Goal: Task Accomplishment & Management: Use online tool/utility

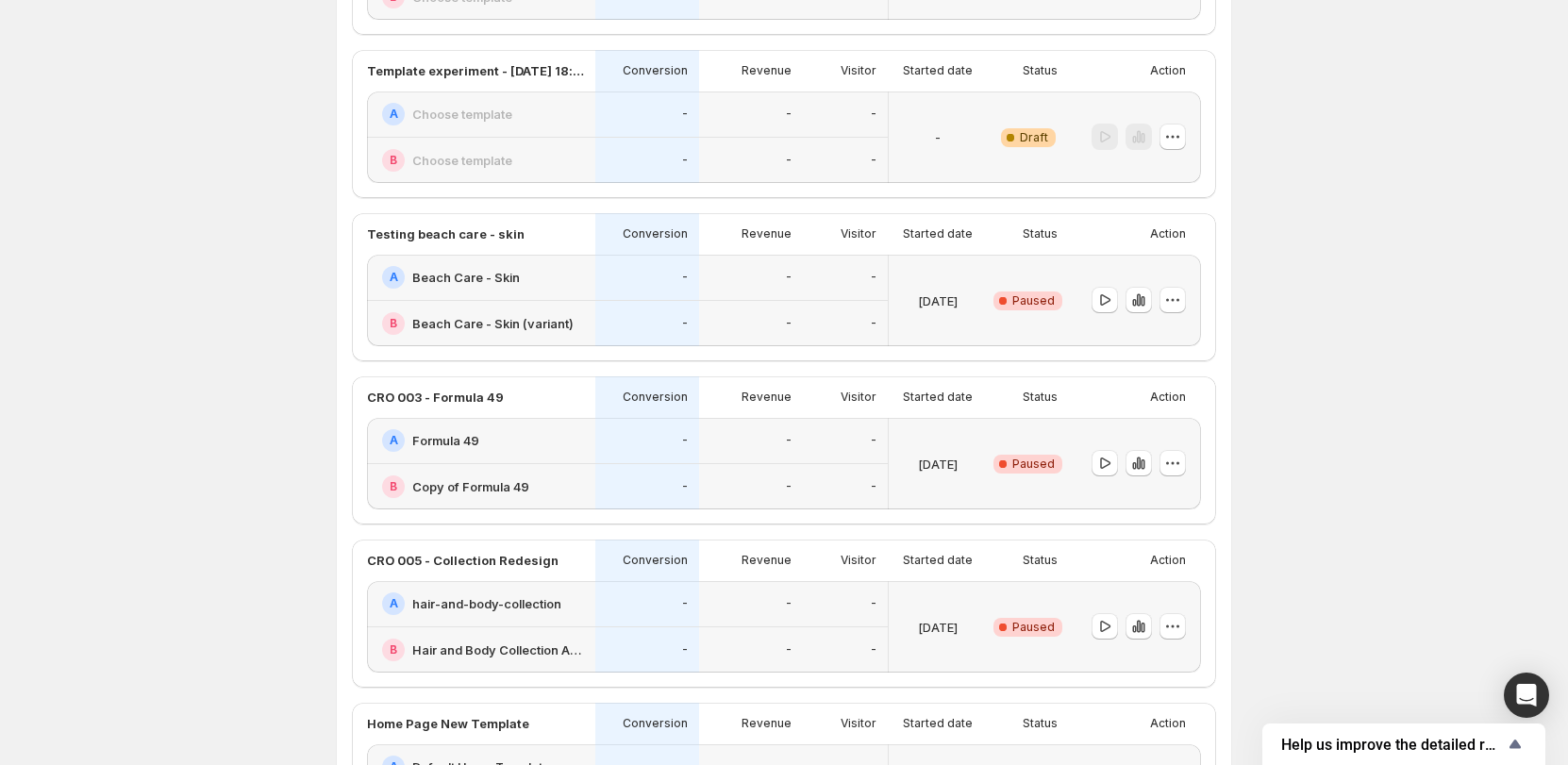
scroll to position [471, 0]
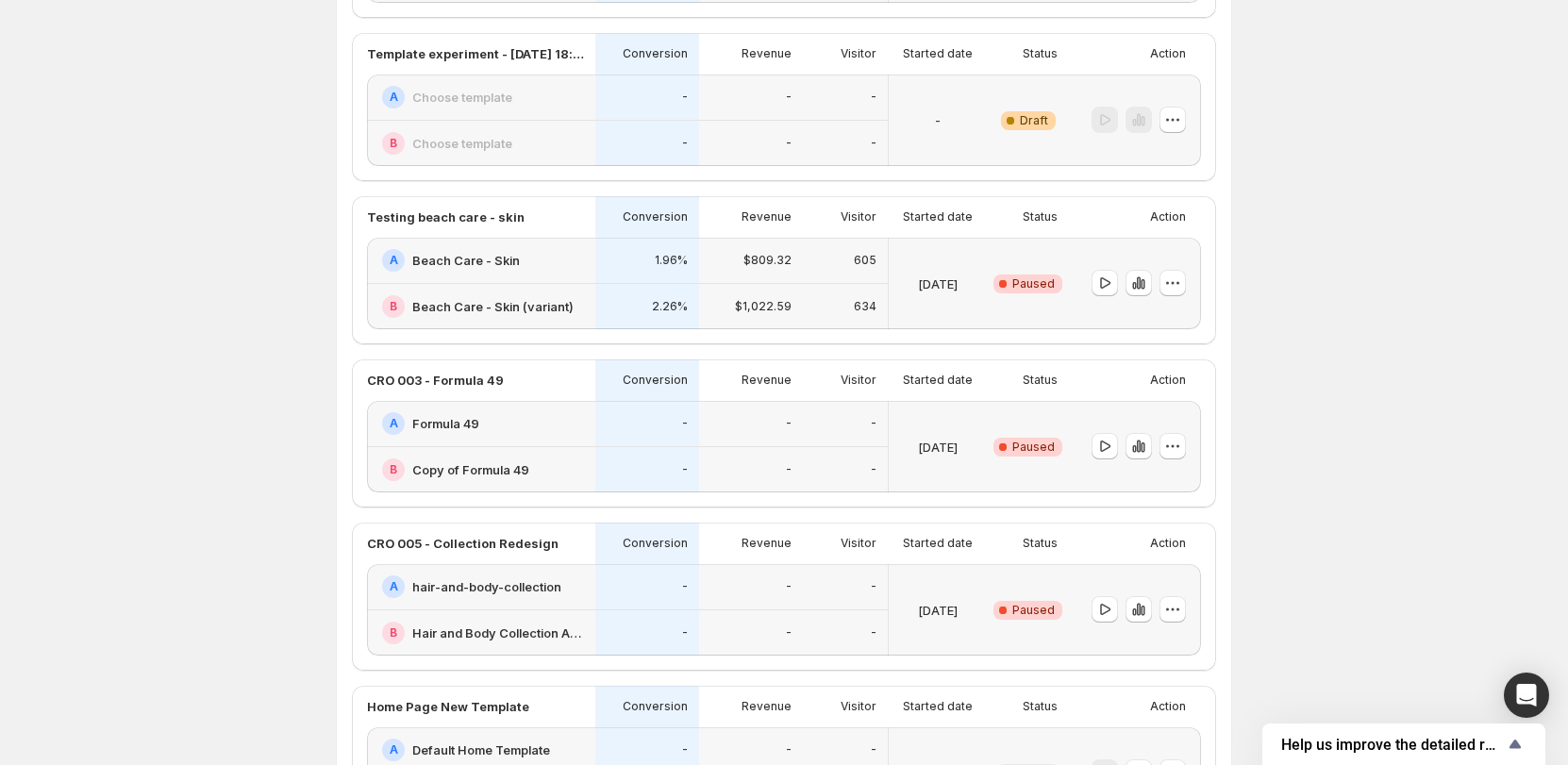
click at [310, 321] on div "Experiments. This page is ready Experiments Create new experiment Template Expe…" at bounding box center [784, 485] width 1568 height 1912
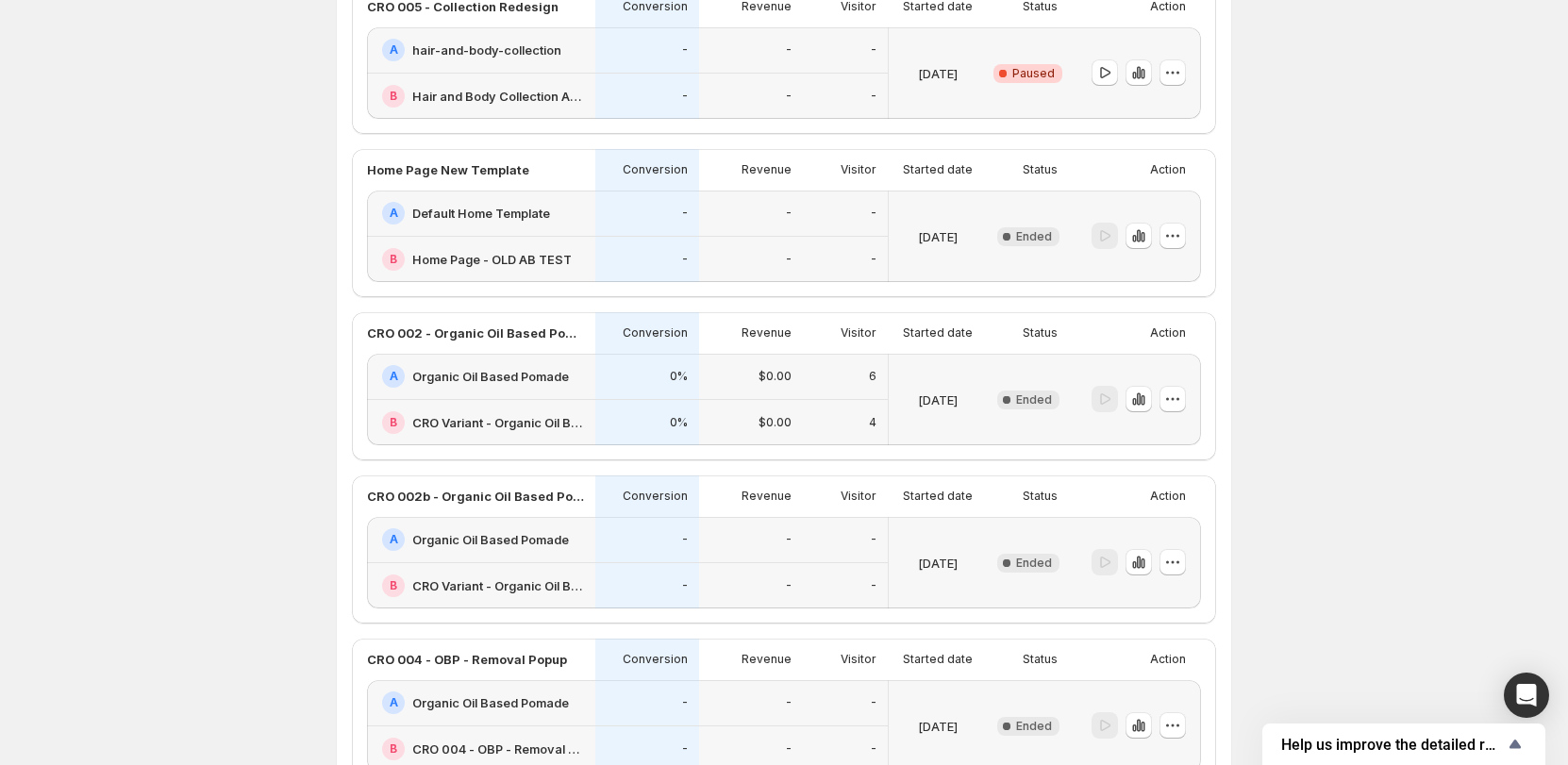
scroll to position [1037, 0]
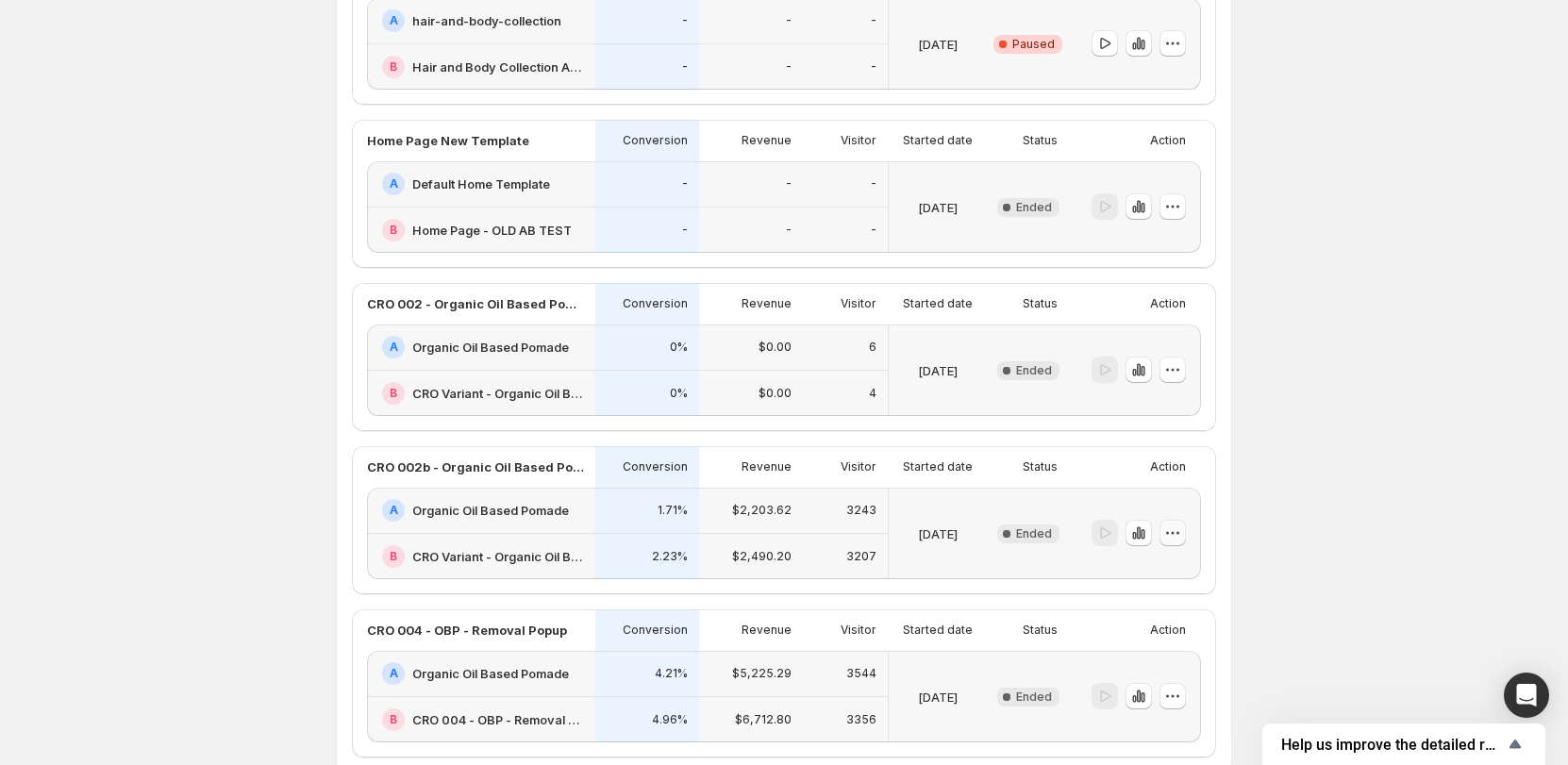
click at [1178, 529] on icon "button" at bounding box center [1173, 532] width 19 height 19
click at [1160, 568] on span "Edit" at bounding box center [1154, 572] width 21 height 15
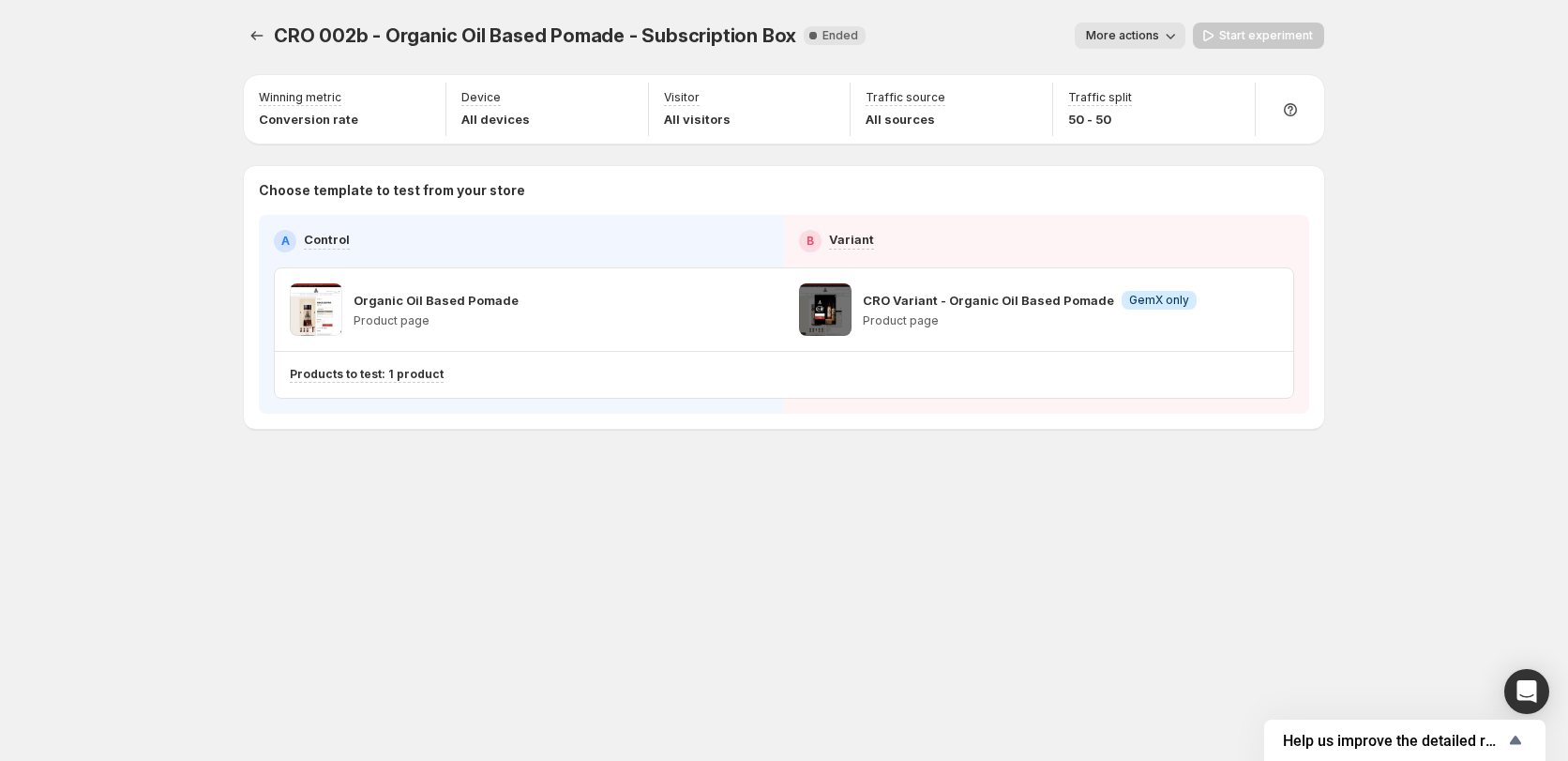
click at [1002, 305] on p "CRO Variant - Organic Oil Based Pomade" at bounding box center [988, 300] width 251 height 18
click at [992, 298] on p "CRO Variant - Organic Oil Based Pomade" at bounding box center [988, 300] width 251 height 18
click at [978, 294] on p "CRO Variant - Organic Oil Based Pomade" at bounding box center [988, 300] width 251 height 18
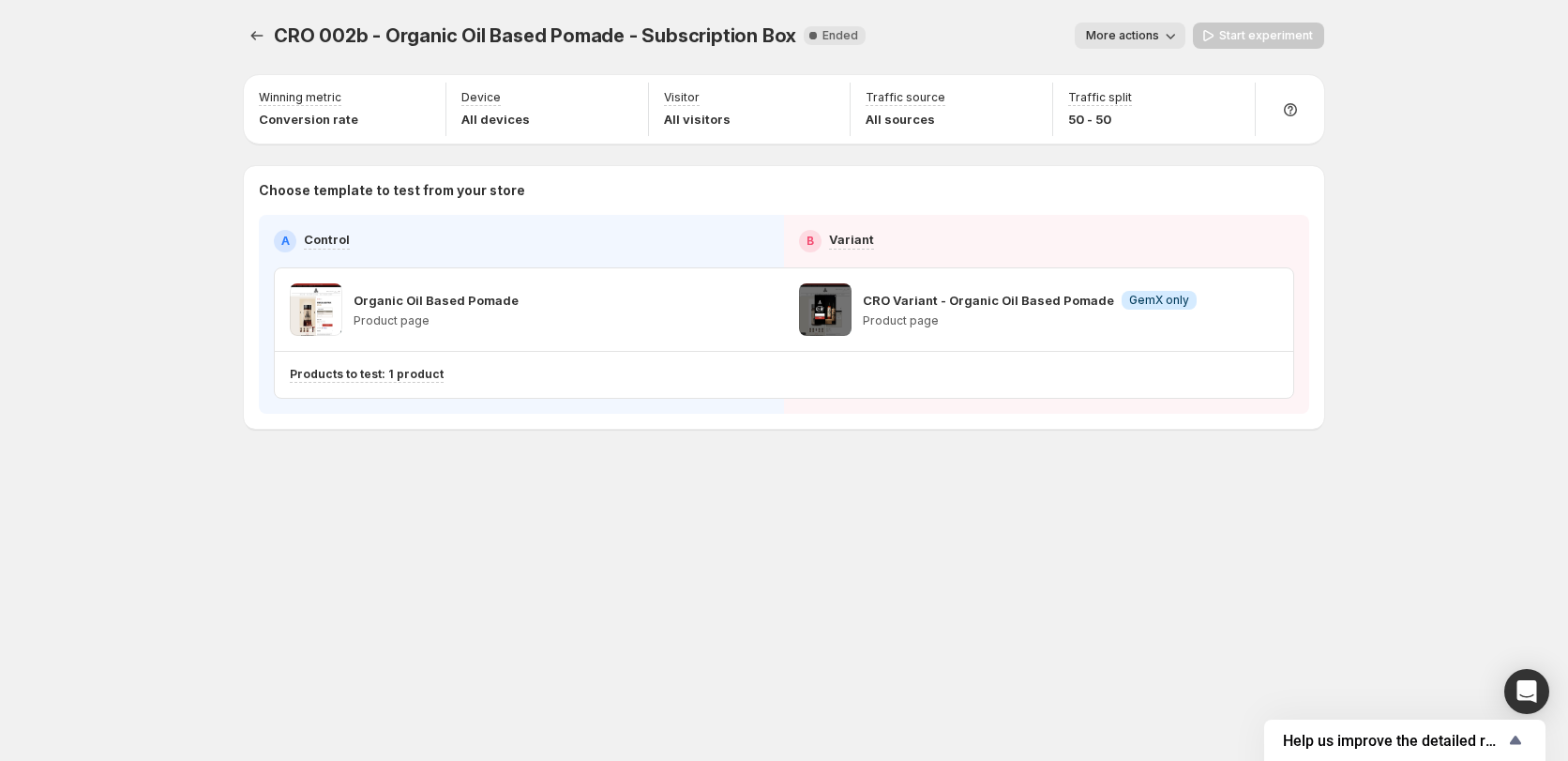
click at [1148, 320] on p "Product page" at bounding box center [1029, 320] width 334 height 15
click at [1160, 42] on span "More actions" at bounding box center [1122, 35] width 73 height 15
click at [1381, 347] on div "CRO 002b - Organic Oil Based Pomade - Subscription Box. This page is ready CRO …" at bounding box center [784, 380] width 1568 height 761
click at [1265, 42] on div "Start experiment" at bounding box center [1258, 35] width 131 height 26
click at [1269, 38] on div "Start experiment" at bounding box center [1258, 35] width 131 height 26
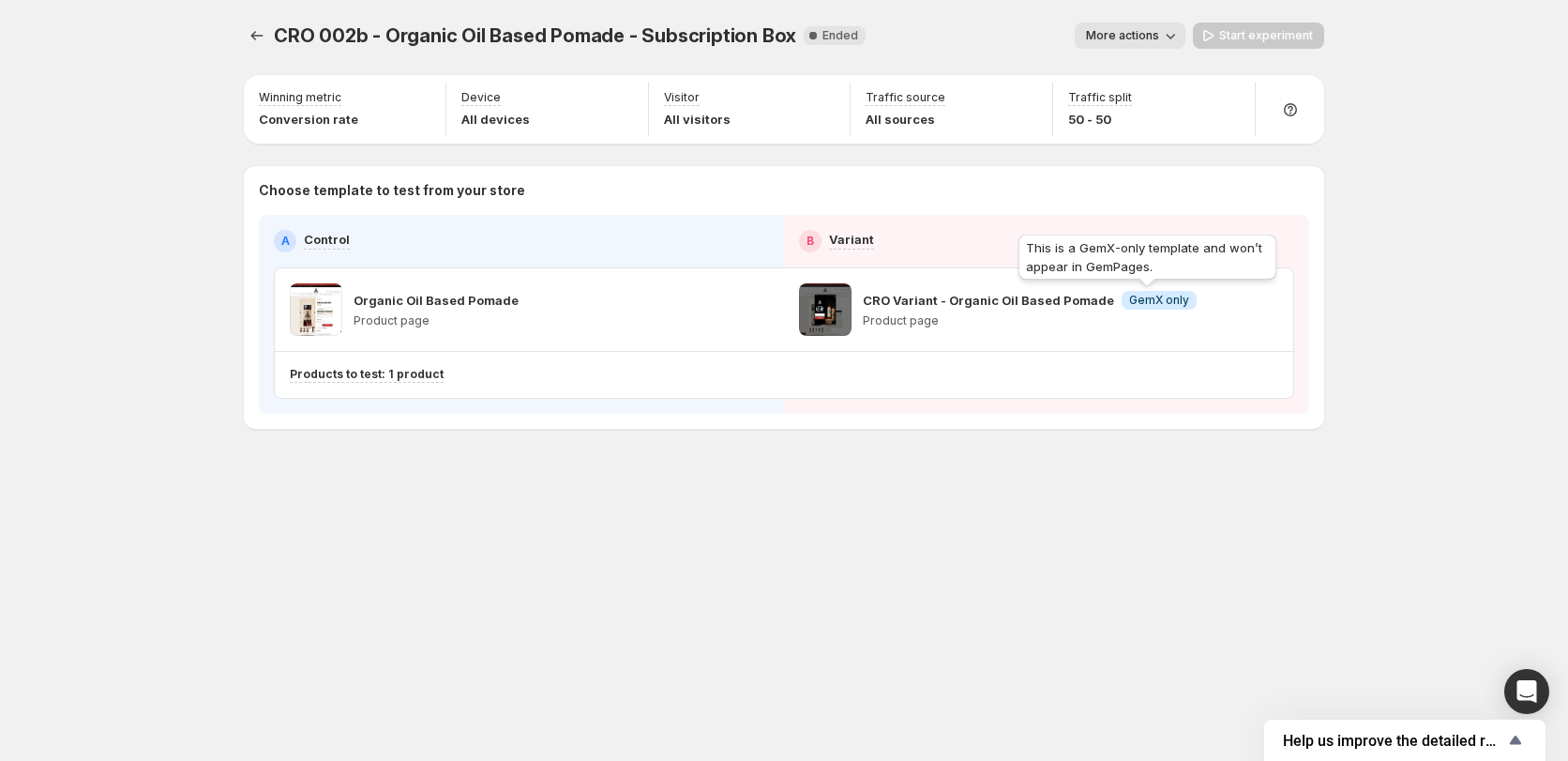
click at [1148, 295] on span "GemX only" at bounding box center [1160, 300] width 60 height 15
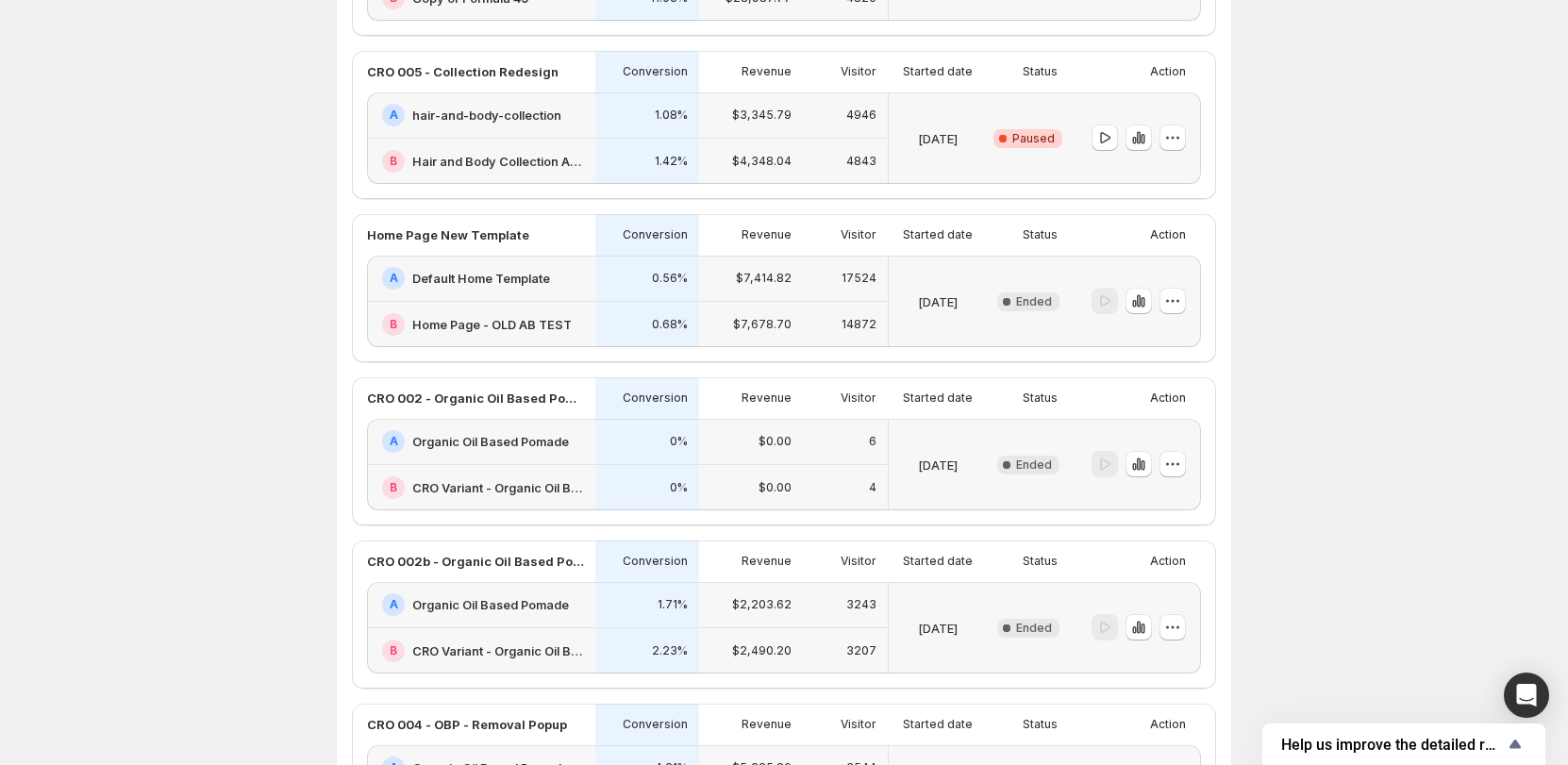
scroll to position [1148, 0]
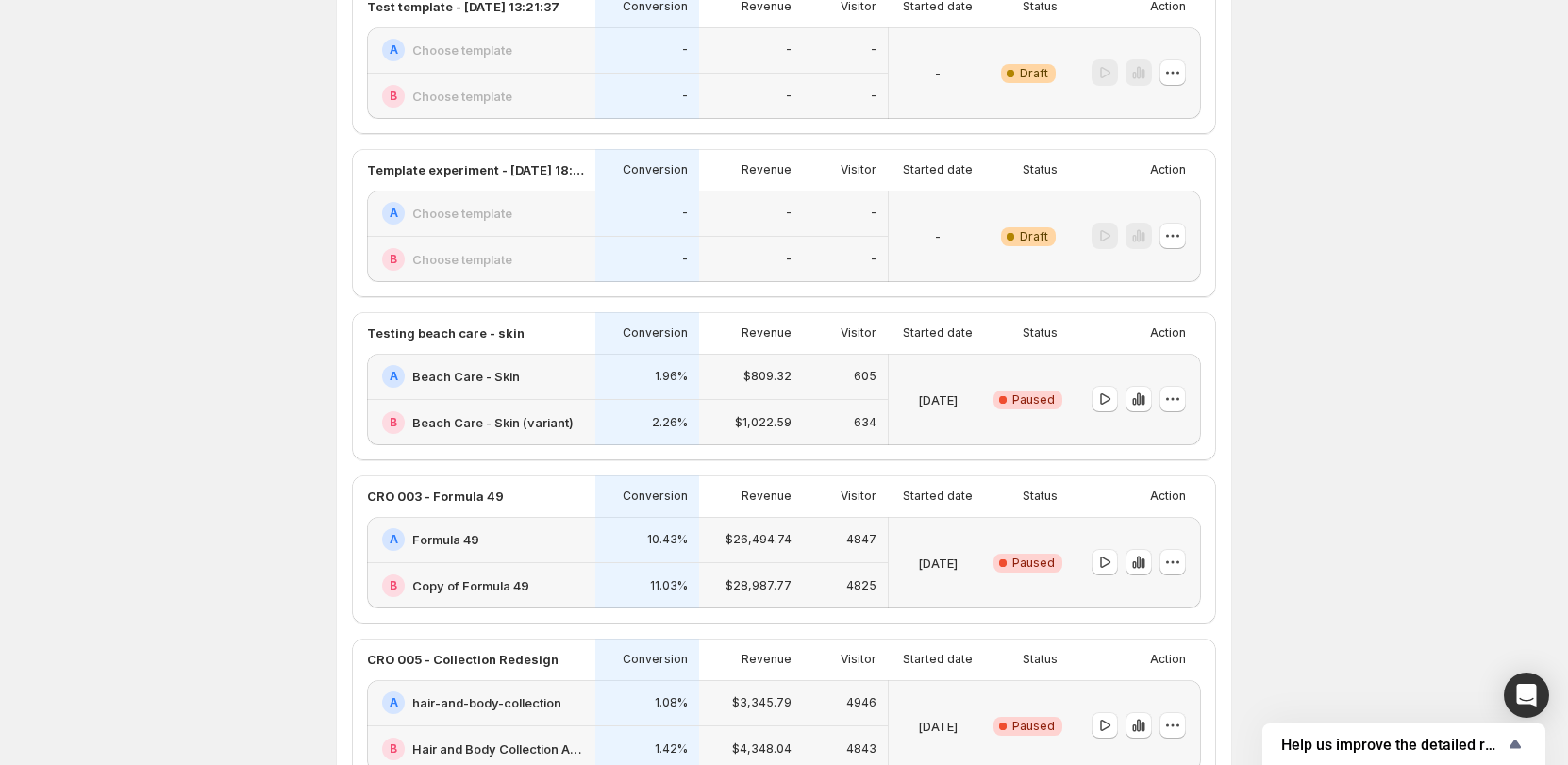
scroll to position [378, 0]
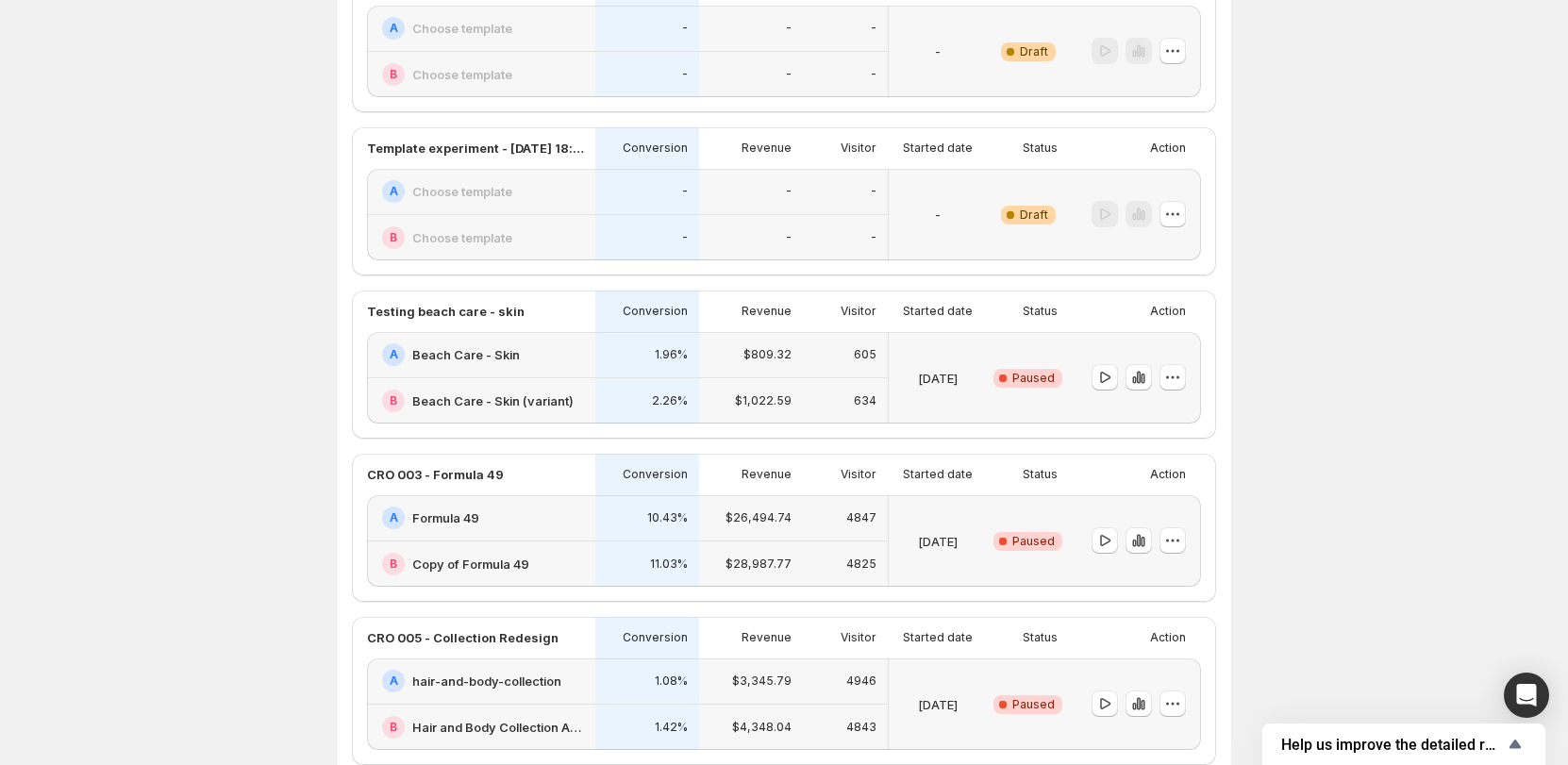
click at [257, 420] on div "Experiments. This page is ready Experiments Create new experiment Template Expe…" at bounding box center [784, 579] width 1568 height 1912
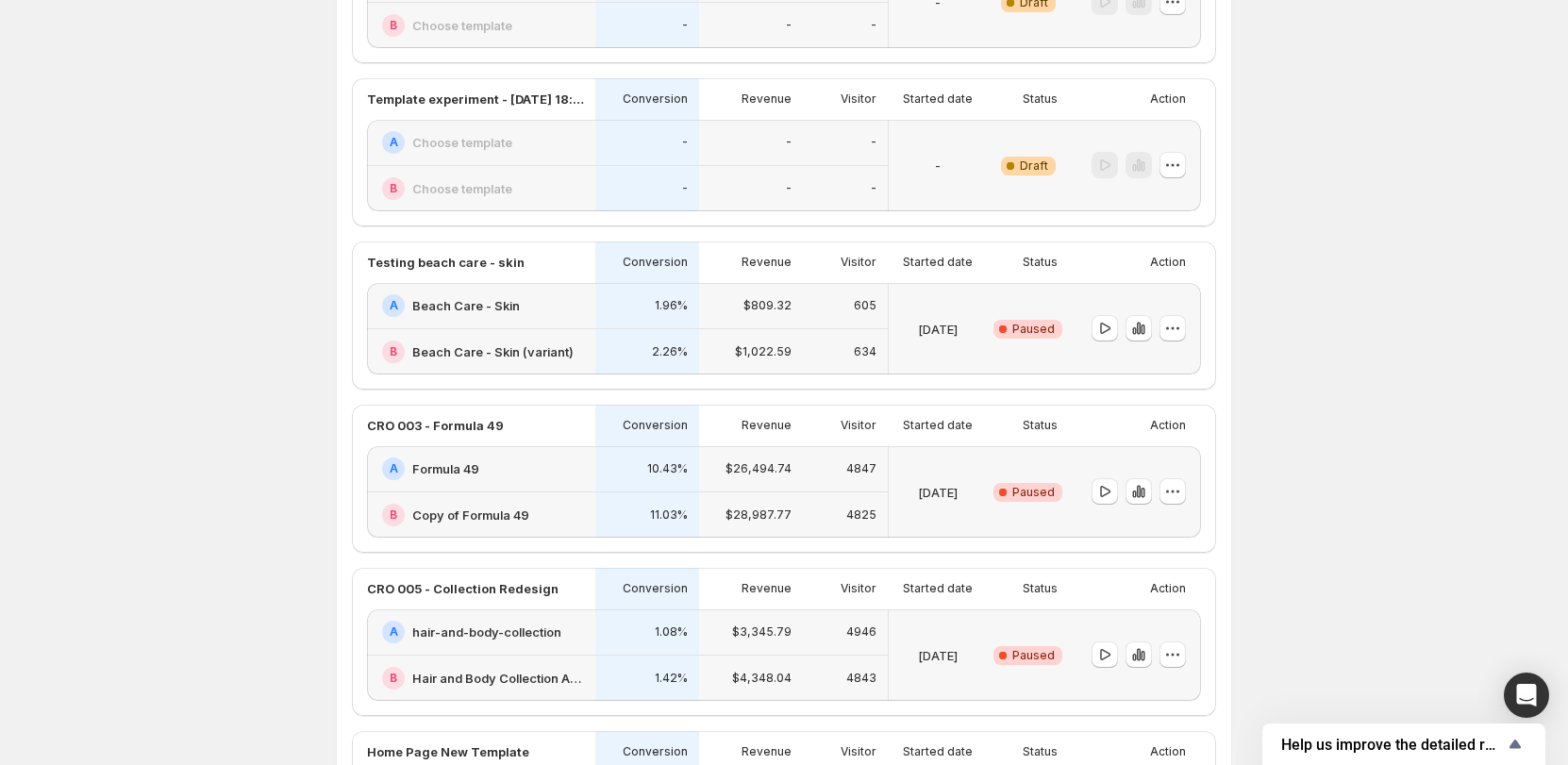
scroll to position [566, 0]
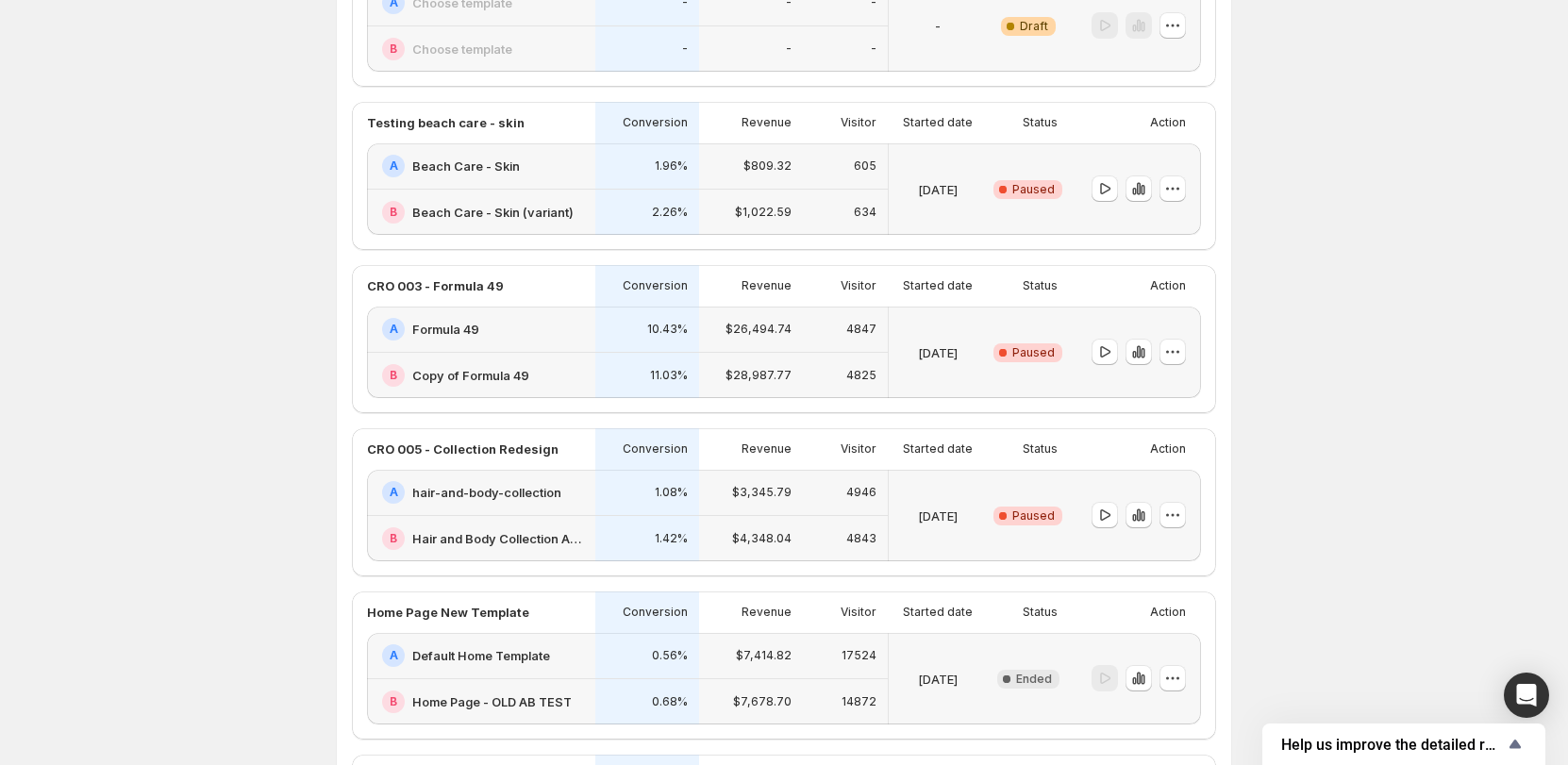
click at [1163, 292] on p "Action" at bounding box center [1168, 285] width 36 height 15
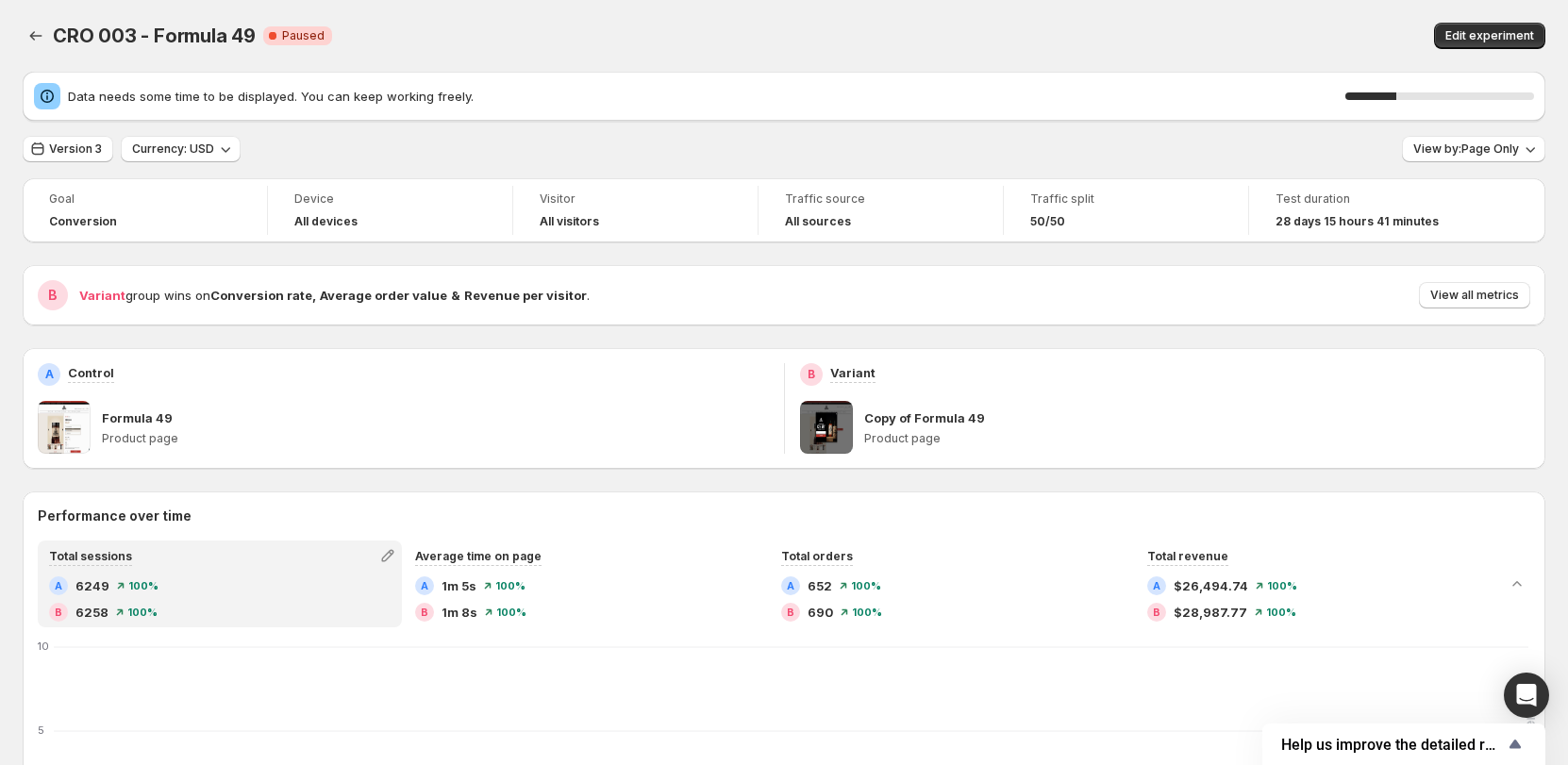
click at [24, 45] on button "Back" at bounding box center [35, 35] width 26 height 26
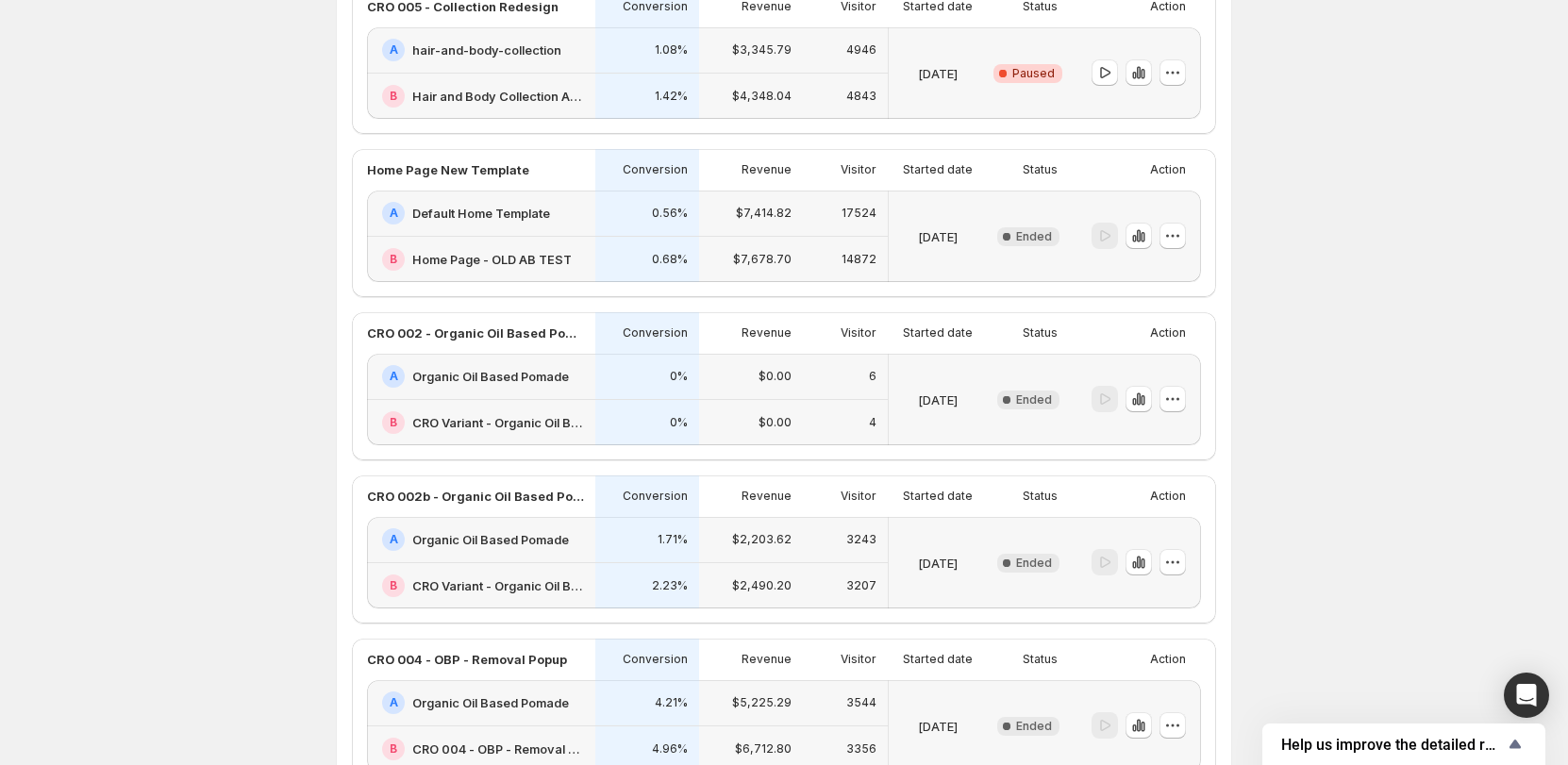
scroll to position [1037, 0]
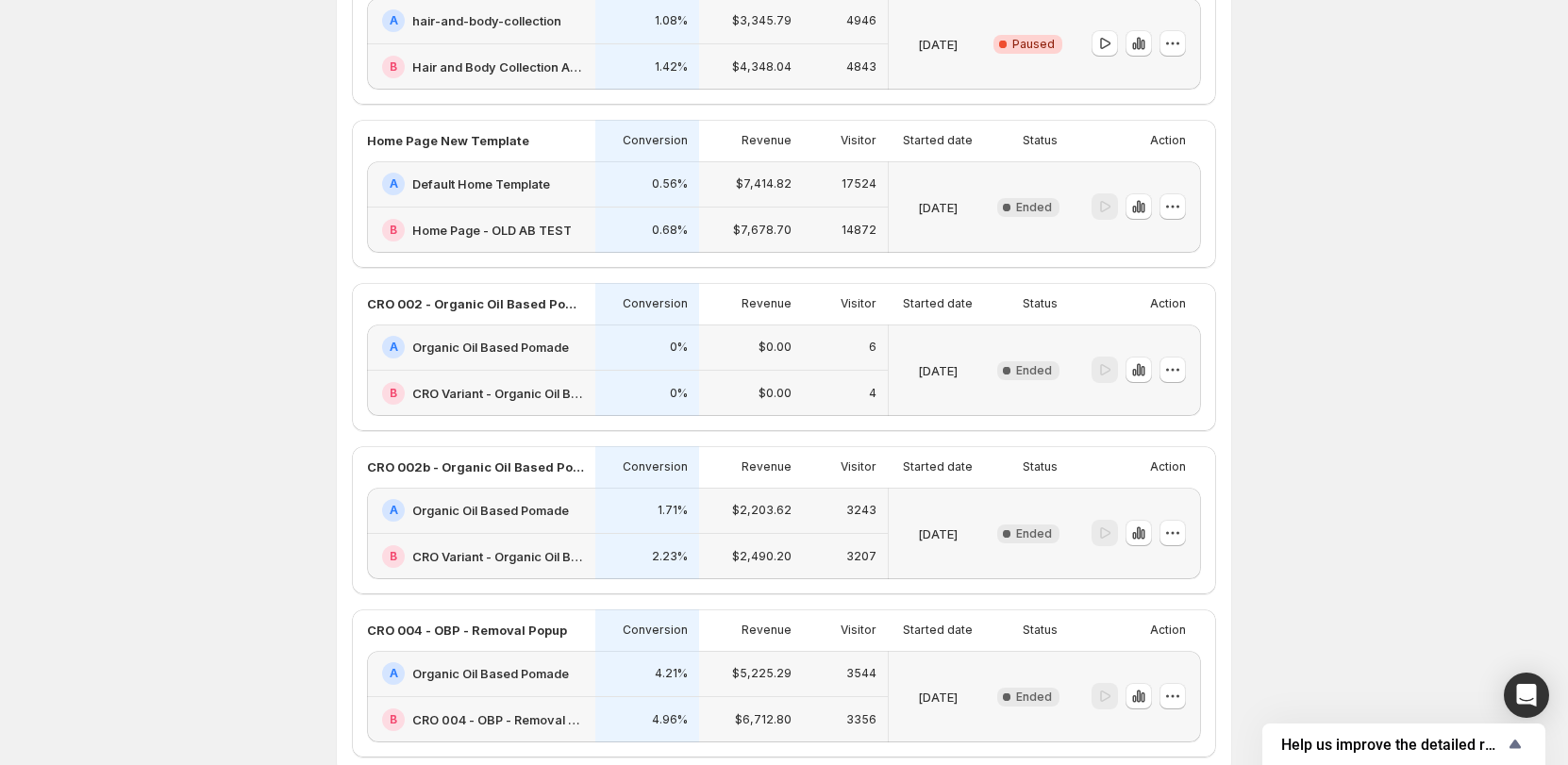
click at [1079, 471] on div "Action" at bounding box center [1135, 466] width 132 height 42
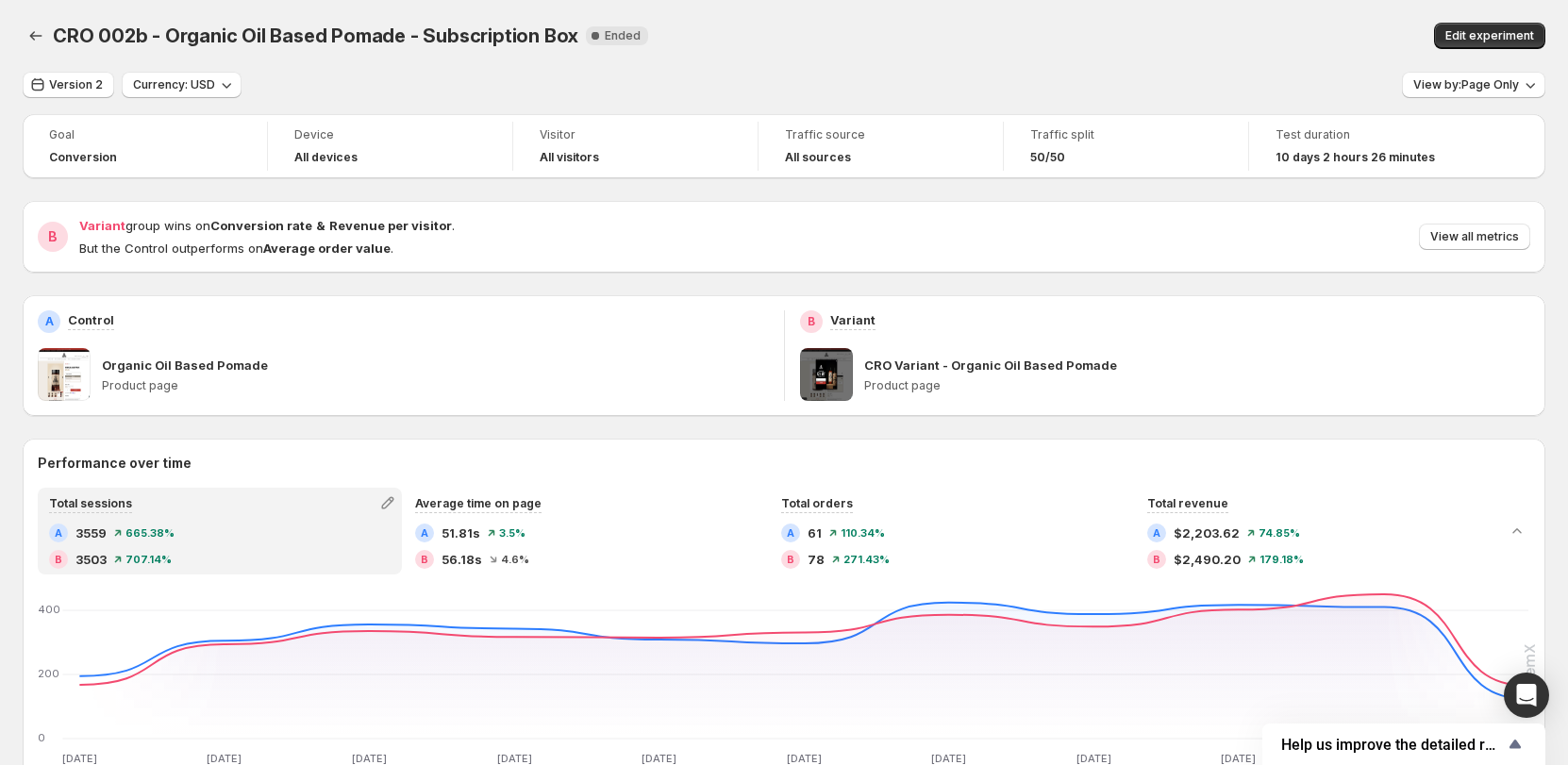
click at [1088, 367] on p "CRO Variant - Organic Oil Based Pomade" at bounding box center [990, 364] width 253 height 19
click at [1071, 368] on p "CRO Variant - Organic Oil Based Pomade" at bounding box center [990, 364] width 253 height 19
click at [1476, 33] on span "Edit experiment" at bounding box center [1490, 35] width 89 height 15
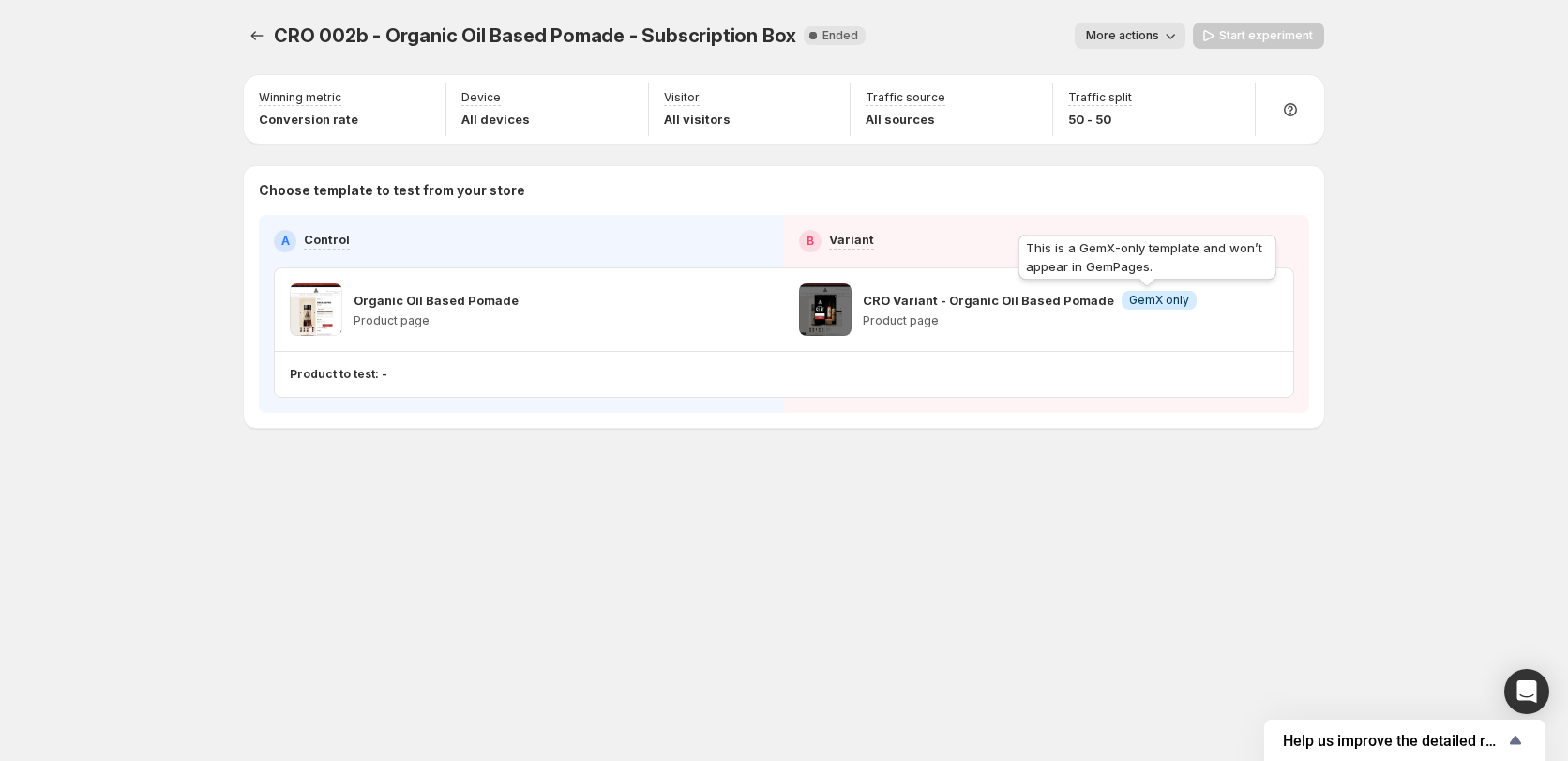
click at [1146, 293] on span "GemX only" at bounding box center [1160, 300] width 60 height 15
click at [939, 306] on p "CRO Variant - Organic Oil Based Pomade" at bounding box center [988, 300] width 251 height 18
click at [805, 323] on span at bounding box center [825, 310] width 52 height 52
click at [823, 312] on span at bounding box center [825, 310] width 52 height 52
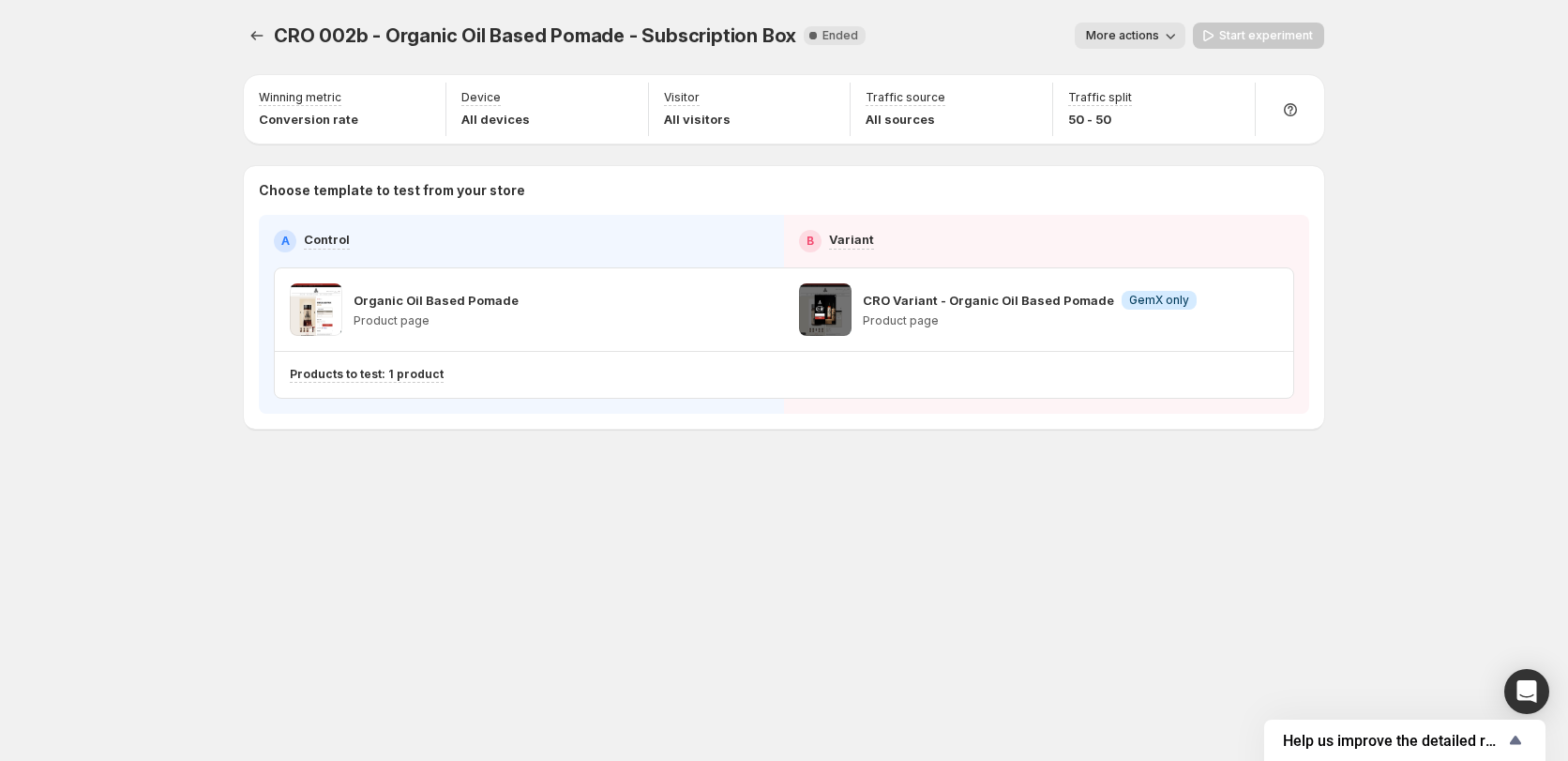
click at [823, 312] on span at bounding box center [825, 310] width 52 height 52
click at [871, 444] on div "CRO 002b - Organic Oil Based Pomade - Subscription Box. This page is ready CRO …" at bounding box center [784, 265] width 1126 height 530
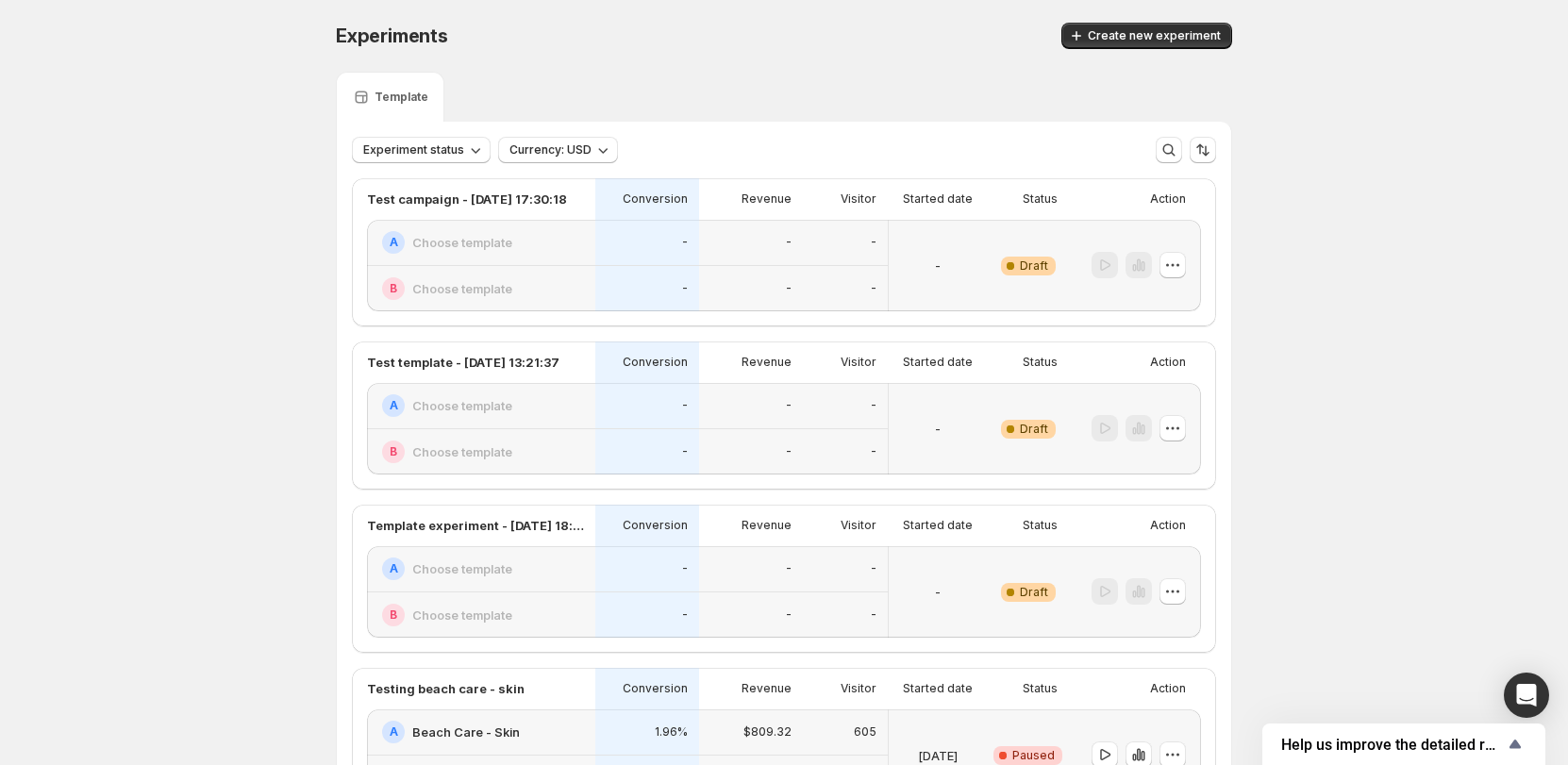
click at [770, 108] on div "Template" at bounding box center [784, 96] width 896 height 50
click at [385, 94] on p "Template" at bounding box center [401, 97] width 54 height 15
click at [608, 109] on div "Template" at bounding box center [784, 96] width 896 height 50
click at [421, 108] on div "Template" at bounding box center [390, 96] width 108 height 50
click at [414, 99] on p "Template" at bounding box center [401, 97] width 54 height 15
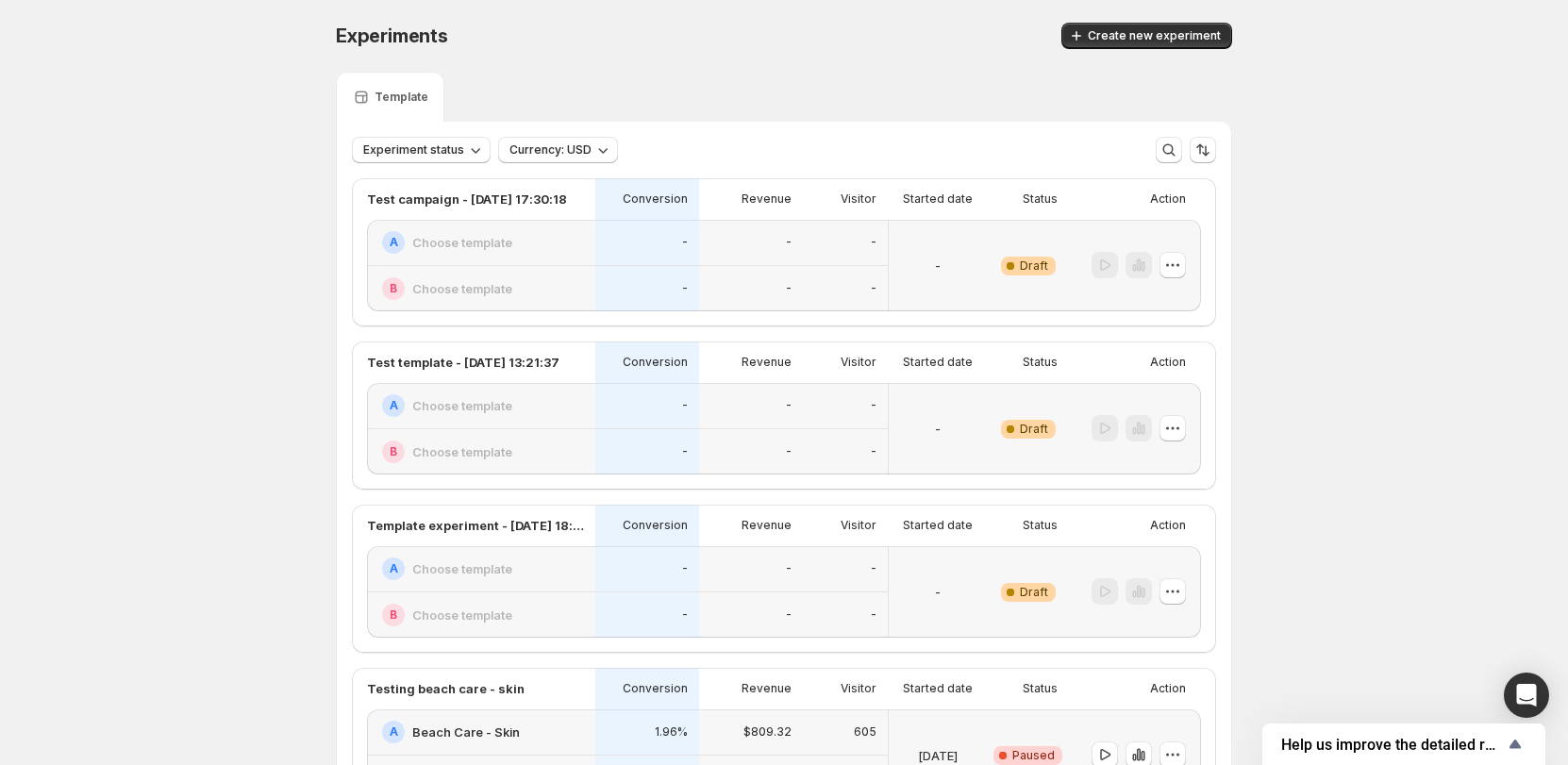
click at [414, 99] on p "Template" at bounding box center [401, 97] width 54 height 15
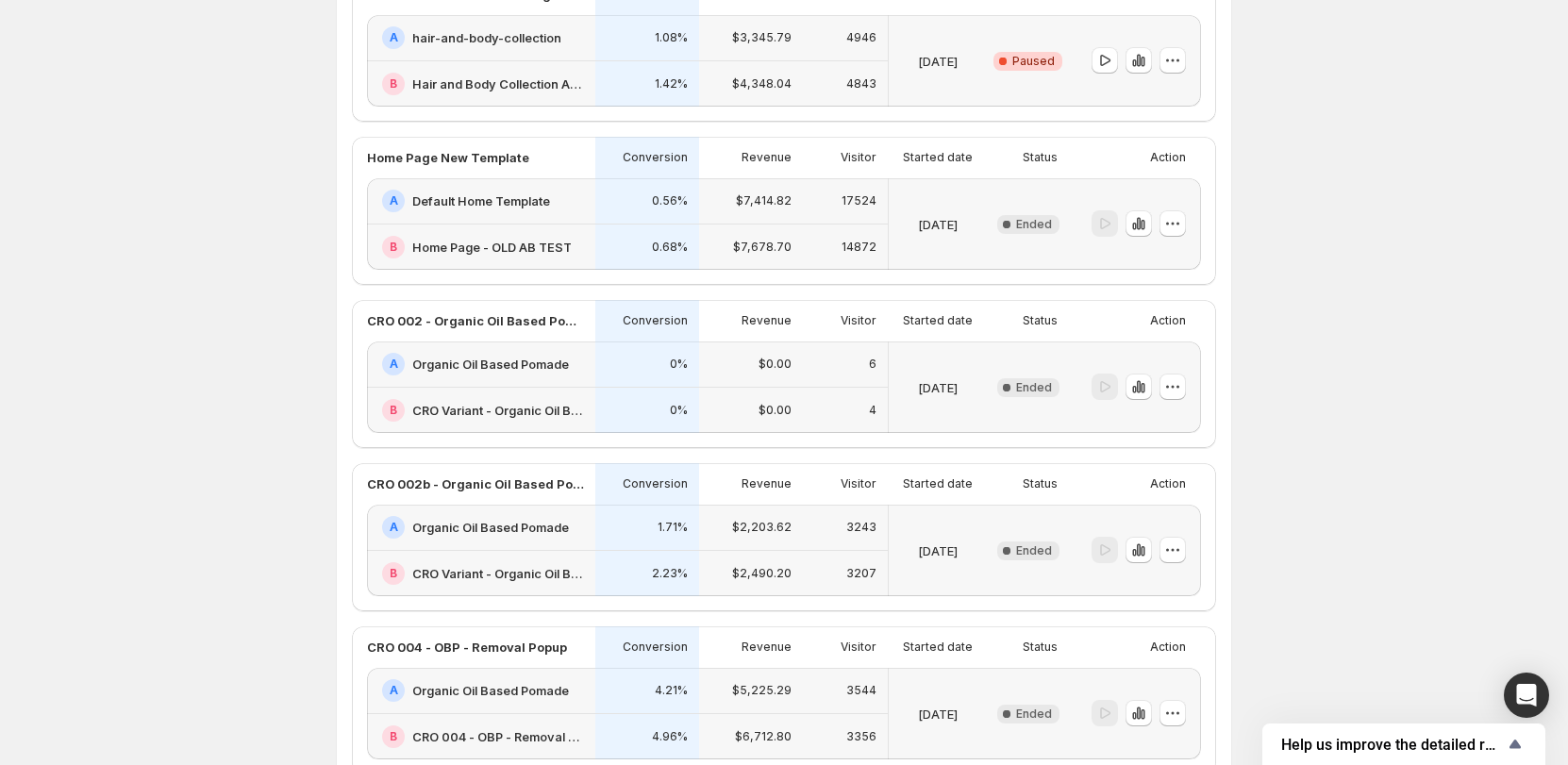
scroll to position [1037, 0]
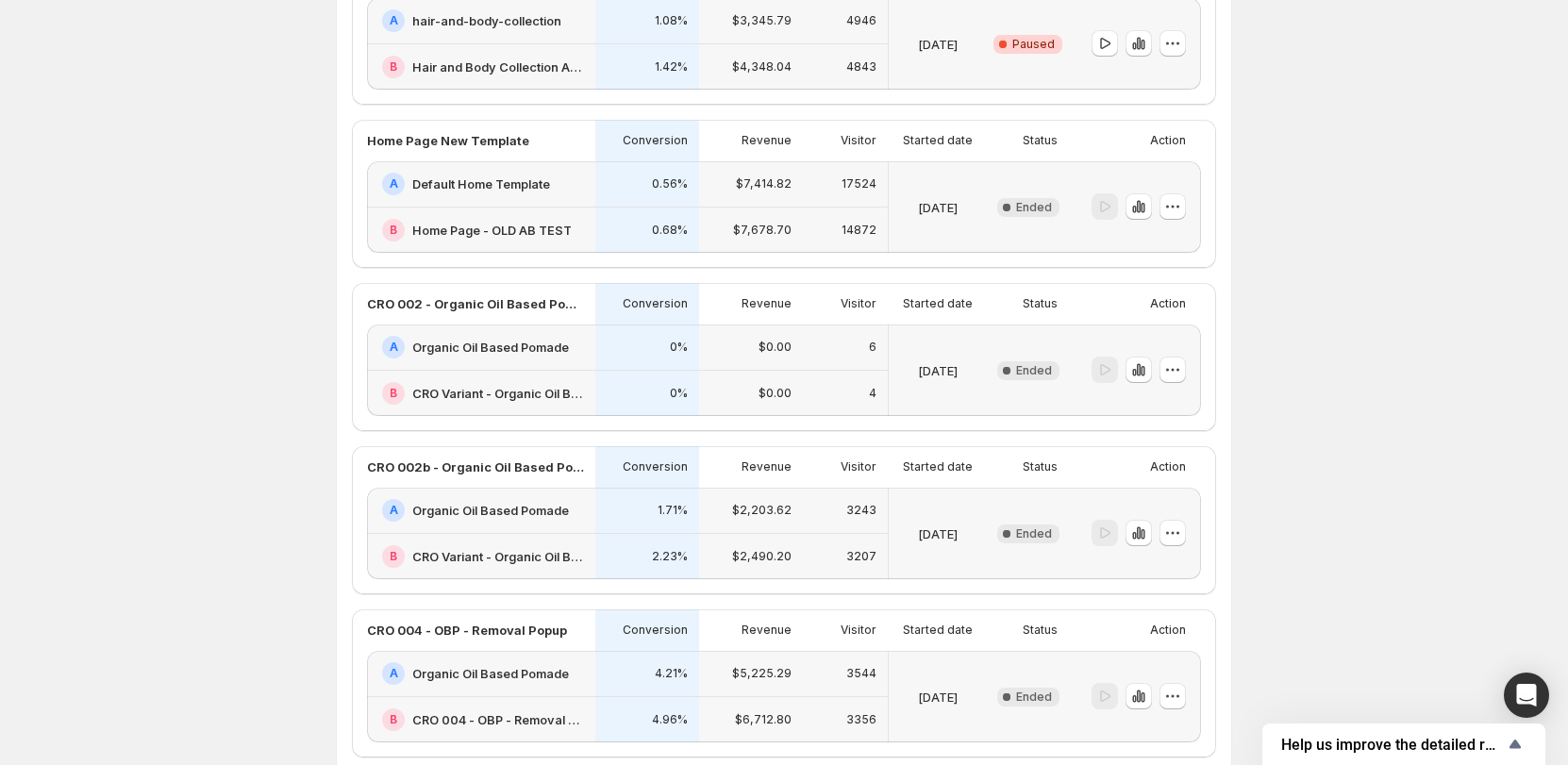
click at [732, 464] on div "Revenue" at bounding box center [751, 466] width 81 height 19
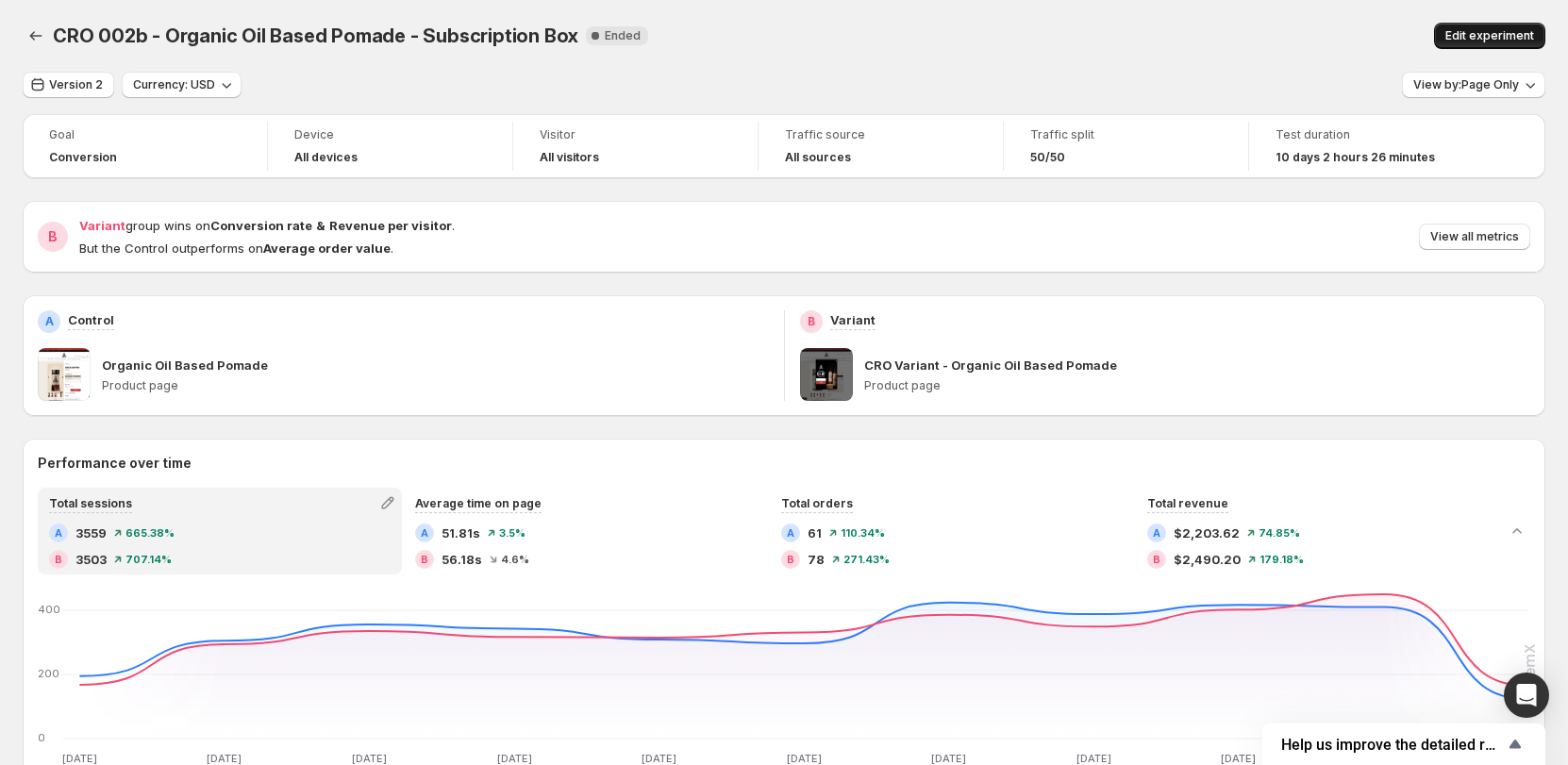
click at [1504, 39] on span "Edit experiment" at bounding box center [1490, 35] width 89 height 15
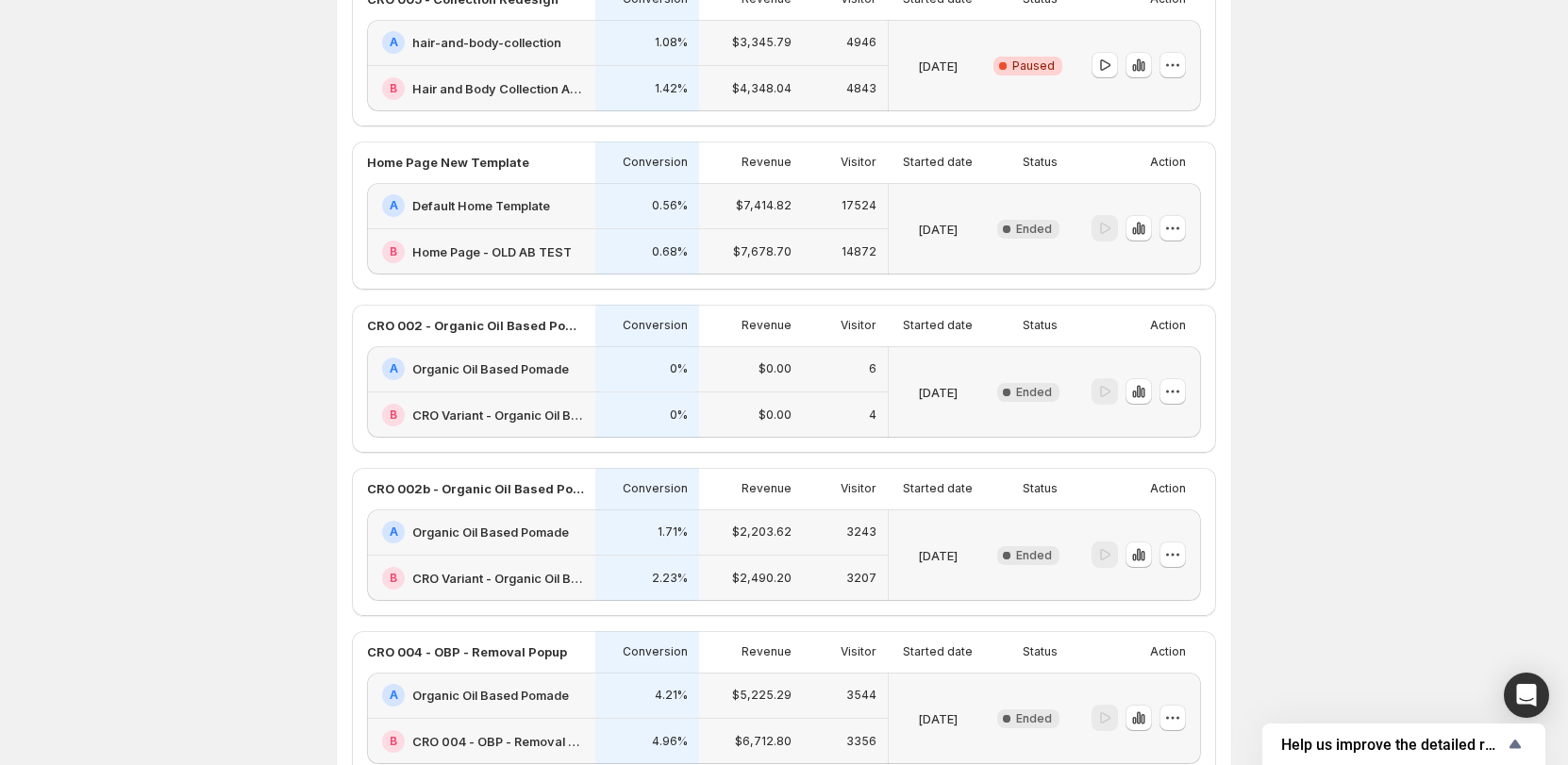
scroll to position [1037, 0]
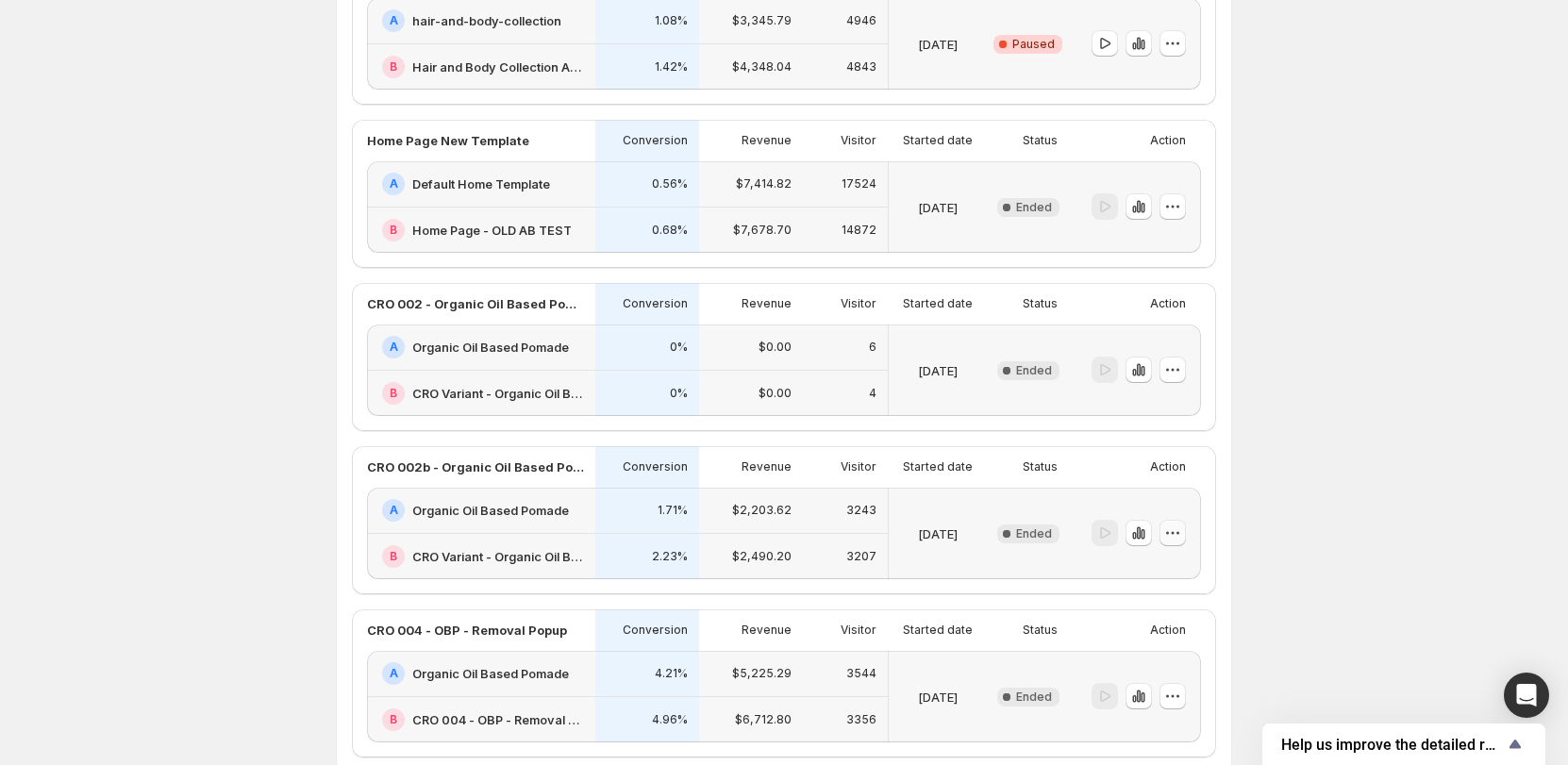
click at [1186, 529] on button "button" at bounding box center [1173, 533] width 26 height 26
click at [1178, 569] on span "Edit" at bounding box center [1190, 572] width 92 height 19
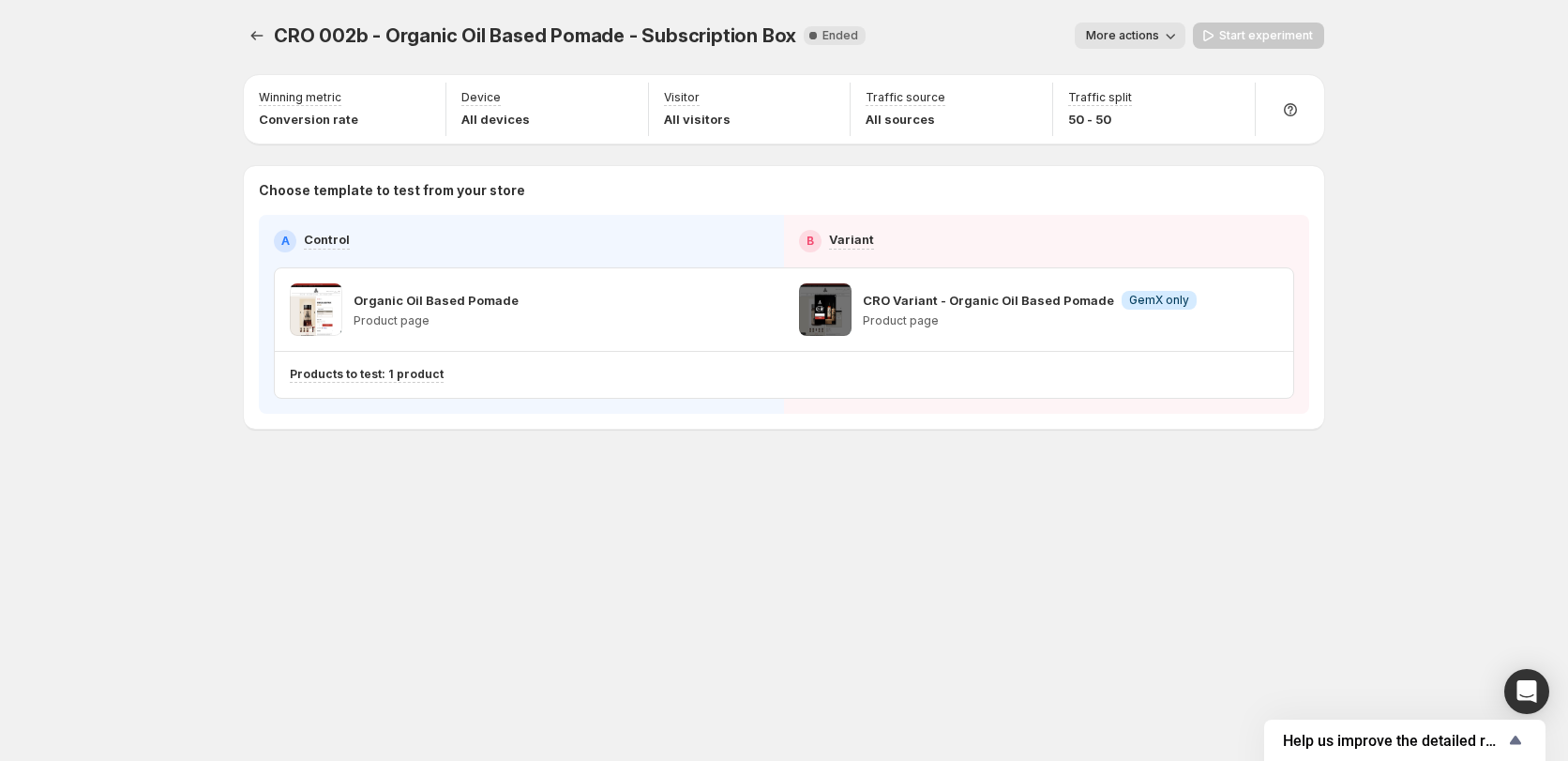
drag, startPoint x: 837, startPoint y: 300, endPoint x: 741, endPoint y: 508, distance: 229.1
click at [741, 508] on div "CRO 002b - Organic Oil Based Pomade - Subscription Box. This page is ready CRO …" at bounding box center [784, 265] width 1126 height 530
click at [835, 314] on span at bounding box center [825, 310] width 52 height 52
click at [832, 316] on span at bounding box center [825, 310] width 52 height 52
click at [832, 320] on span at bounding box center [825, 310] width 52 height 52
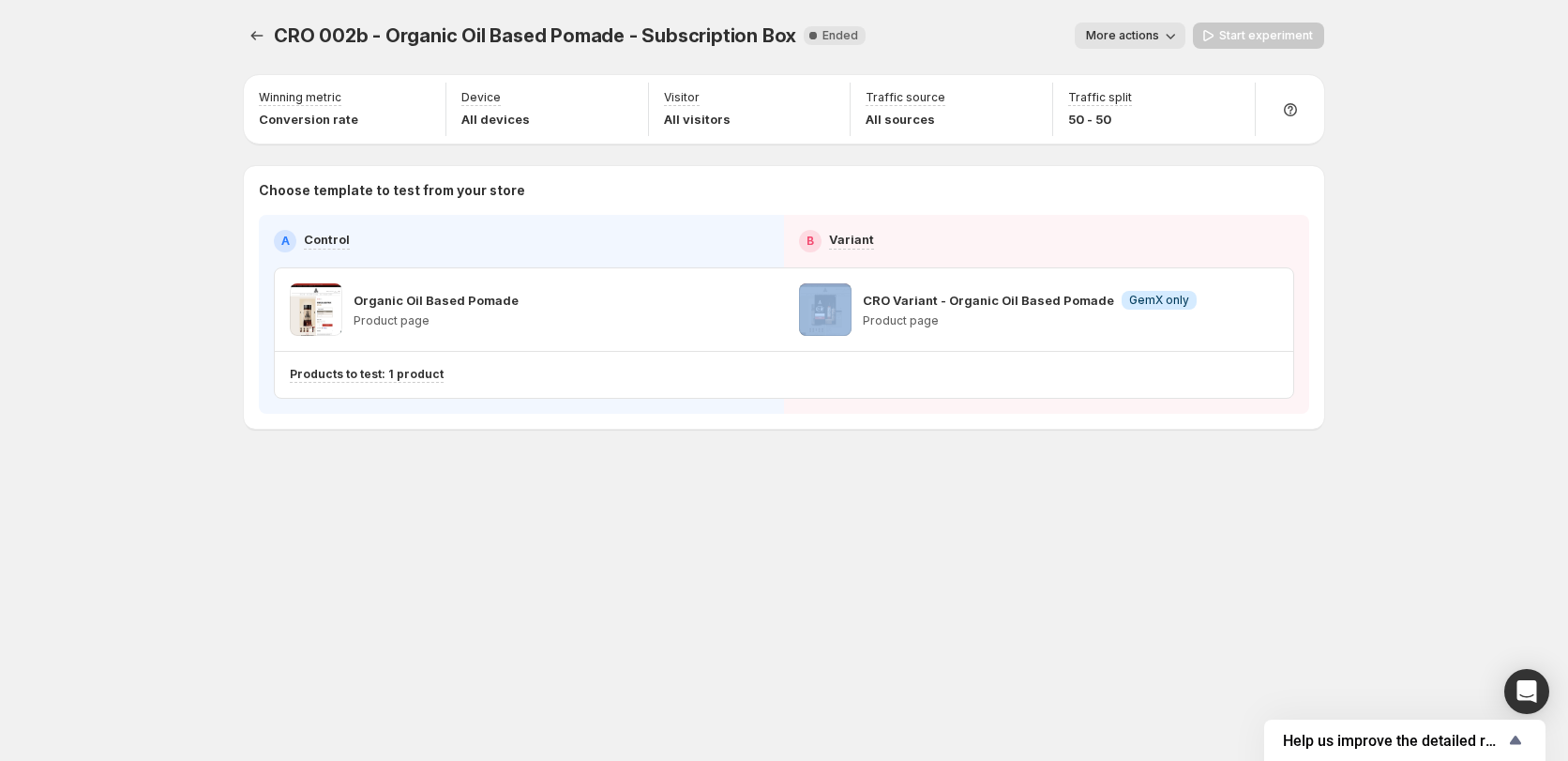
click at [832, 320] on span at bounding box center [825, 310] width 52 height 52
click at [833, 322] on span at bounding box center [825, 310] width 52 height 52
click at [1155, 36] on span "More actions" at bounding box center [1122, 35] width 73 height 15
click at [1150, 579] on div "CRO 002b - Organic Oil Based Pomade - Subscription Box. This page is ready CRO …" at bounding box center [784, 380] width 1126 height 761
click at [954, 316] on p "Product page" at bounding box center [1029, 320] width 334 height 15
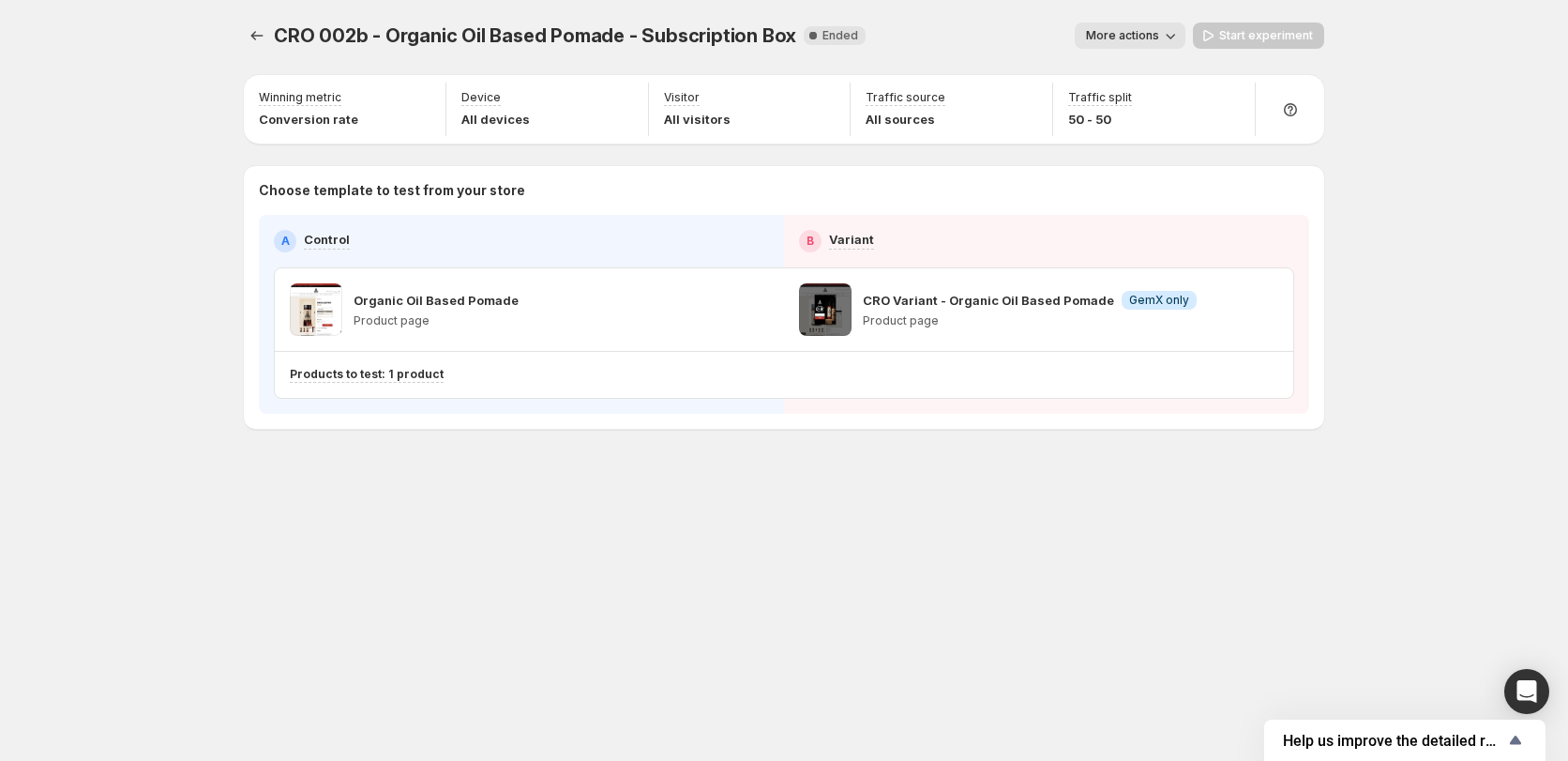
click at [1094, 293] on p "CRO Variant - Organic Oil Based Pomade" at bounding box center [988, 300] width 251 height 18
click at [1160, 305] on span "GemX only" at bounding box center [1160, 300] width 60 height 15
click at [1297, 95] on div at bounding box center [1290, 109] width 53 height 53
click at [1307, 193] on span "Chat with us" at bounding box center [1285, 193] width 74 height 15
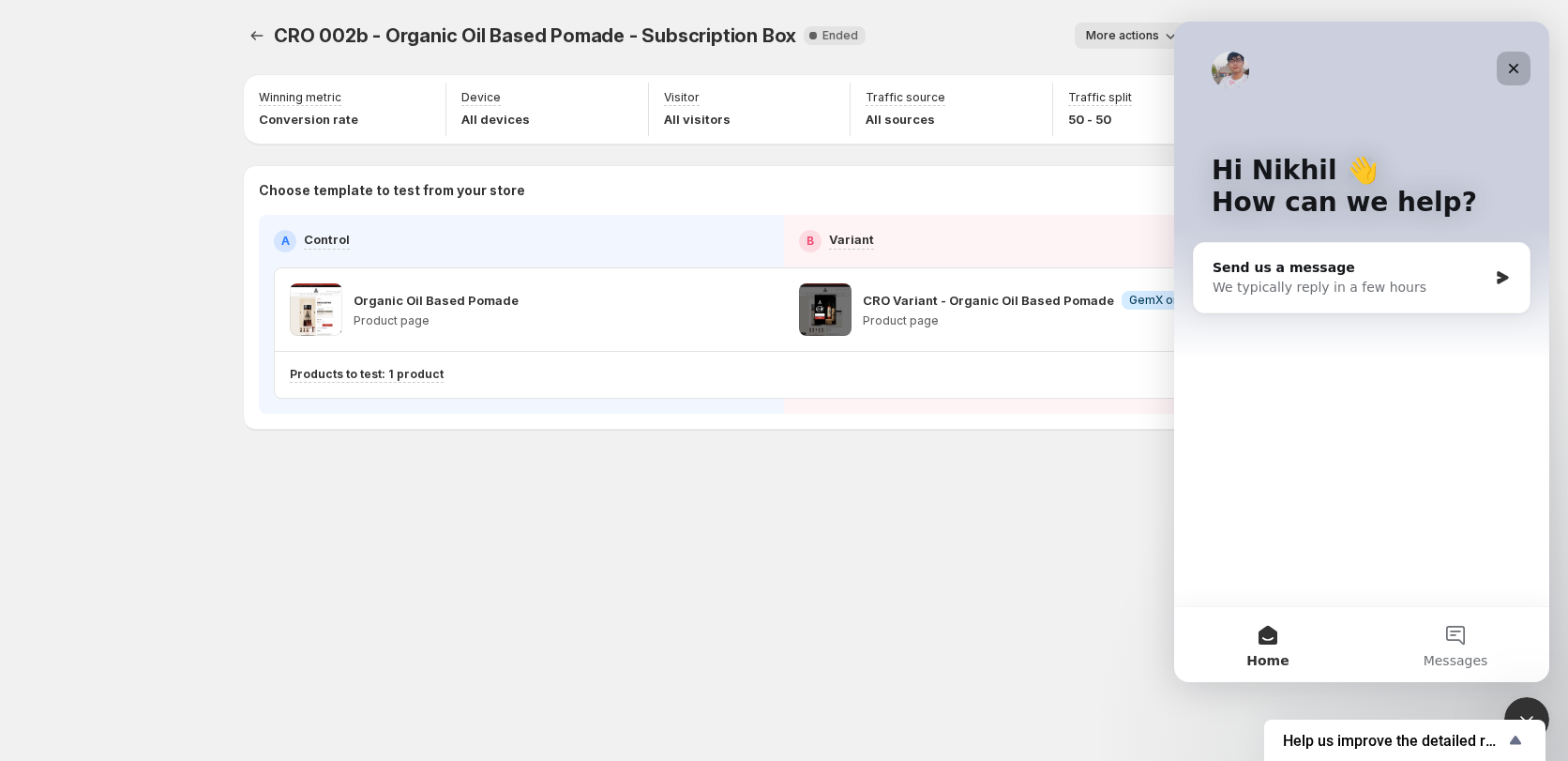
click at [1515, 57] on div "Close" at bounding box center [1513, 68] width 34 height 34
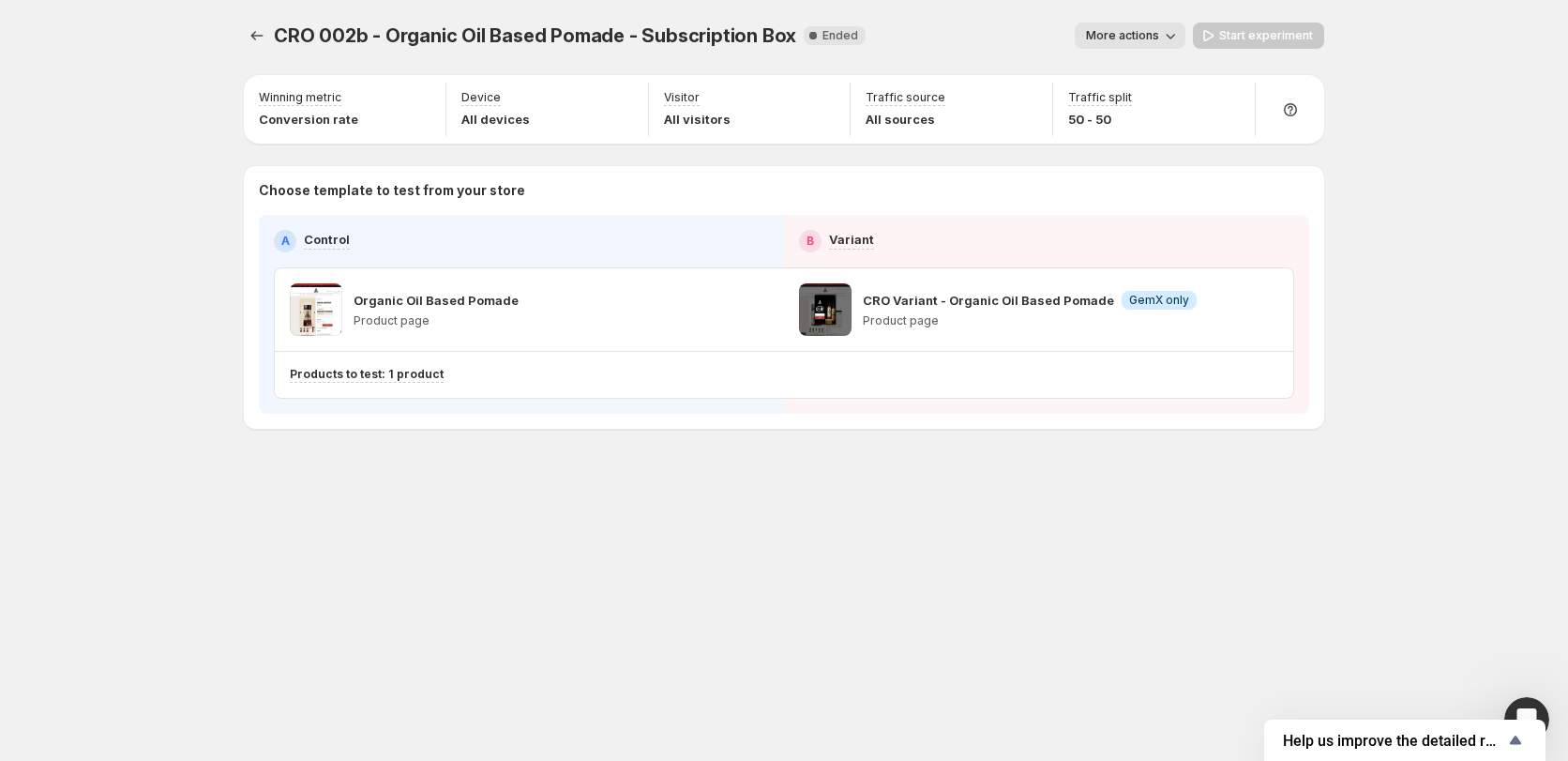
click at [1211, 606] on div "CRO 002b - Organic Oil Based Pomade - Subscription Box. This page is ready CRO …" at bounding box center [784, 380] width 1126 height 761
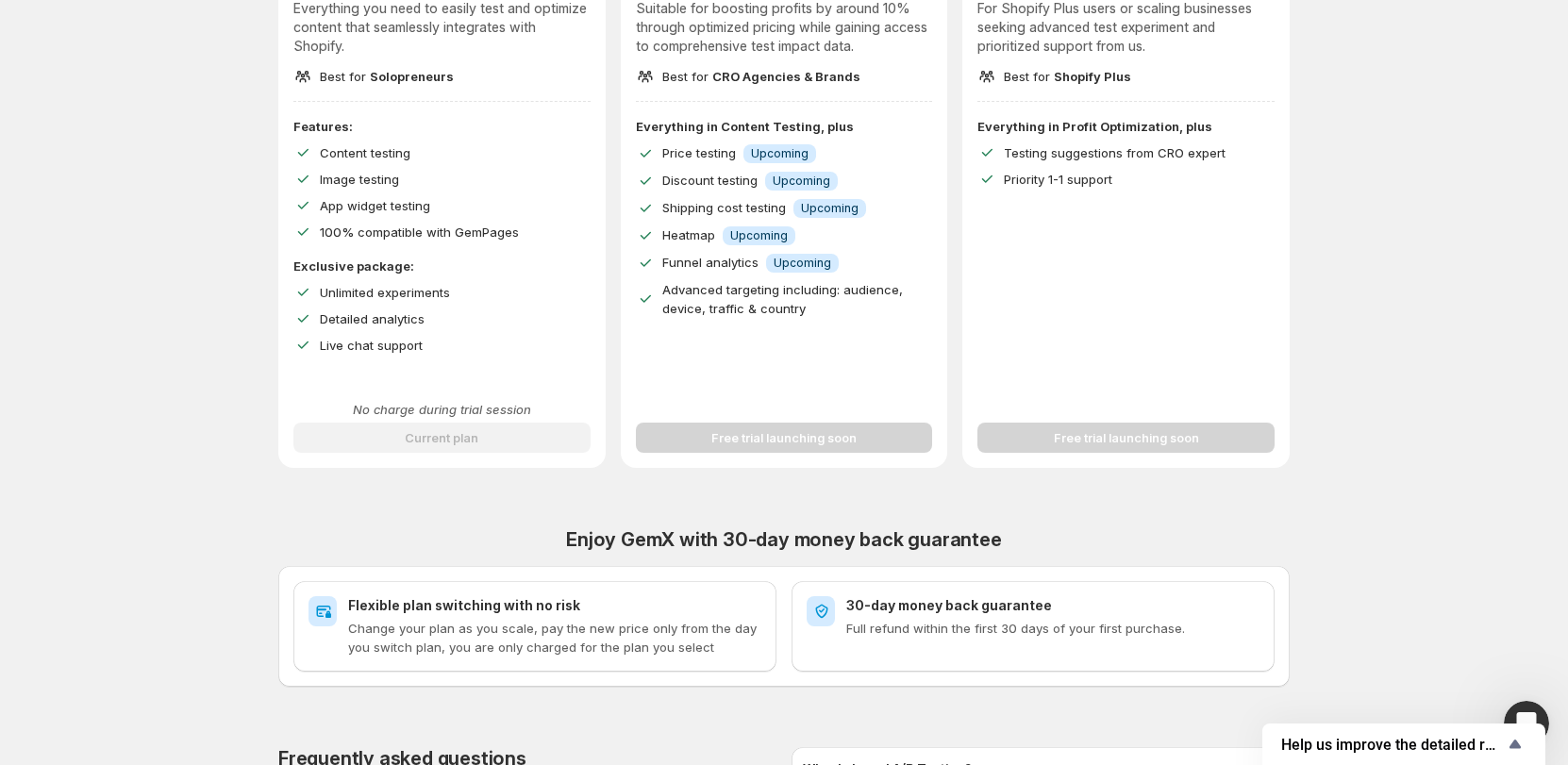
scroll to position [661, 0]
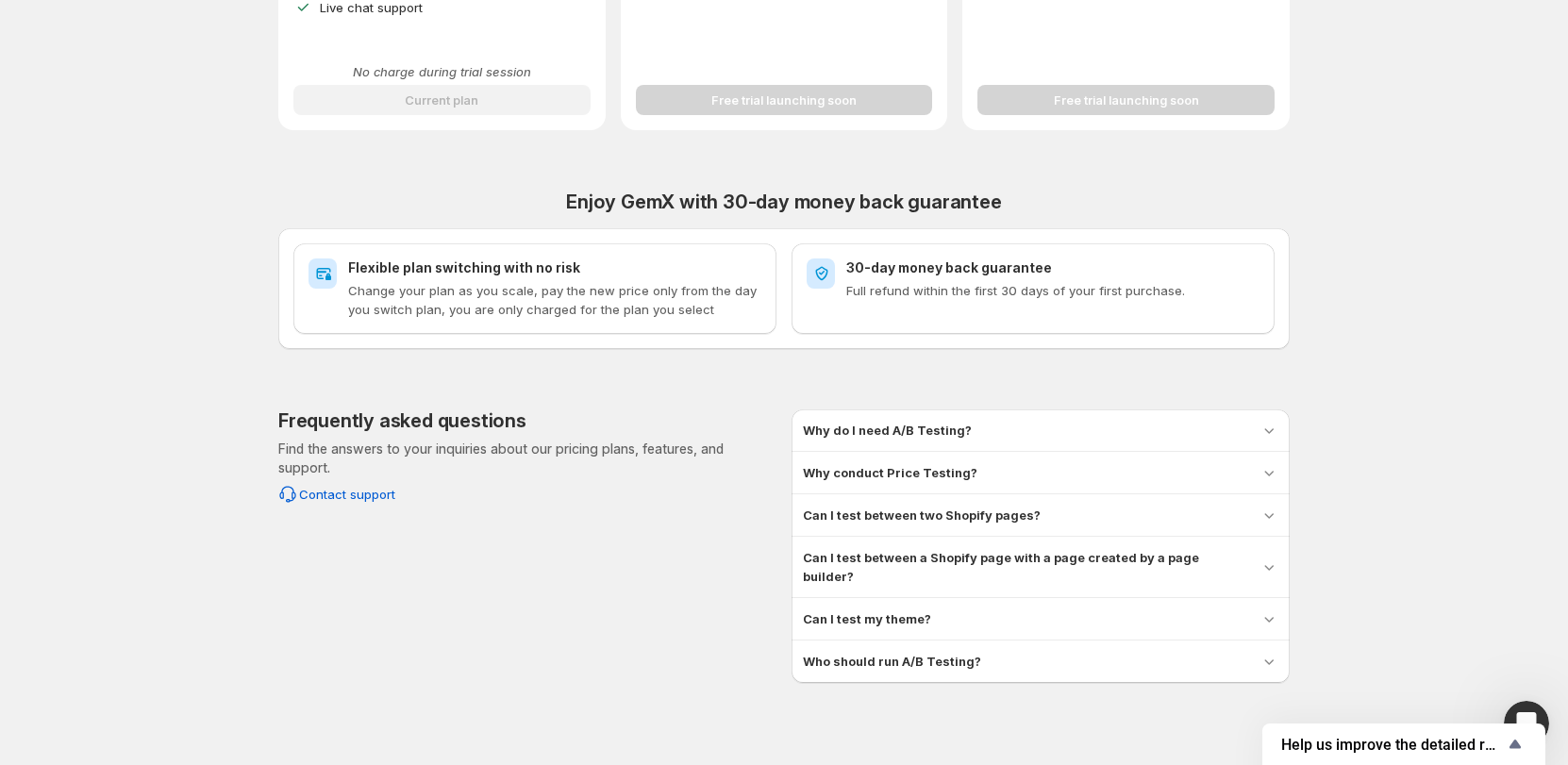
click at [1443, 338] on div "Improve Your Store's Conversion Rate, Revenue, and Profit – Start Your 14-Day F…" at bounding box center [784, 11] width 1523 height 1343
click at [123, 549] on div "Improve Your Store's Conversion Rate, Revenue, and Profit – Start Your 14-Day F…" at bounding box center [784, 11] width 1523 height 1343
click at [83, 189] on div "Improve Your Store's Conversion Rate, Revenue, and Profit – Start Your 14-Day F…" at bounding box center [784, 11] width 1523 height 1343
